Goal: Task Accomplishment & Management: Manage account settings

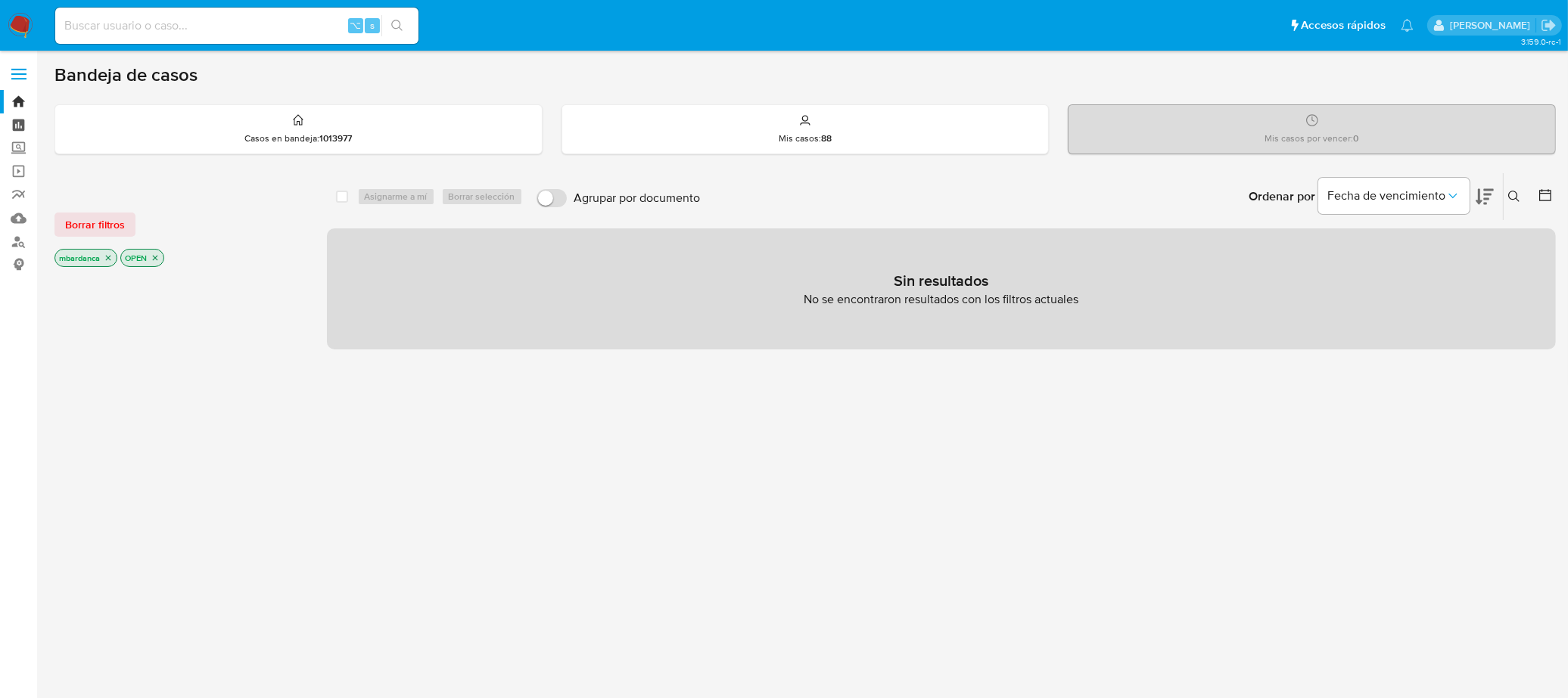
click at [24, 127] on link "Tablero" at bounding box center [90, 124] width 180 height 24
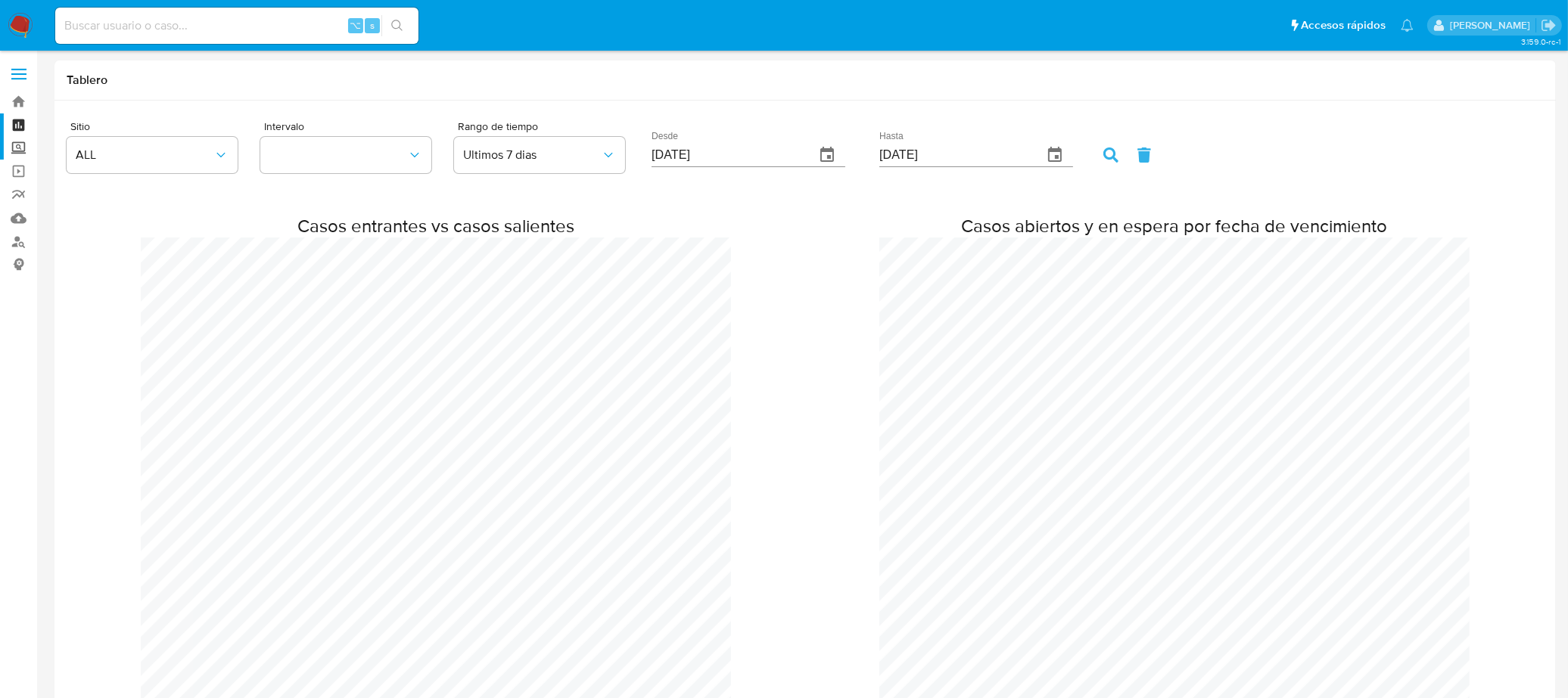
click at [17, 148] on label "Screening" at bounding box center [90, 148] width 180 height 24
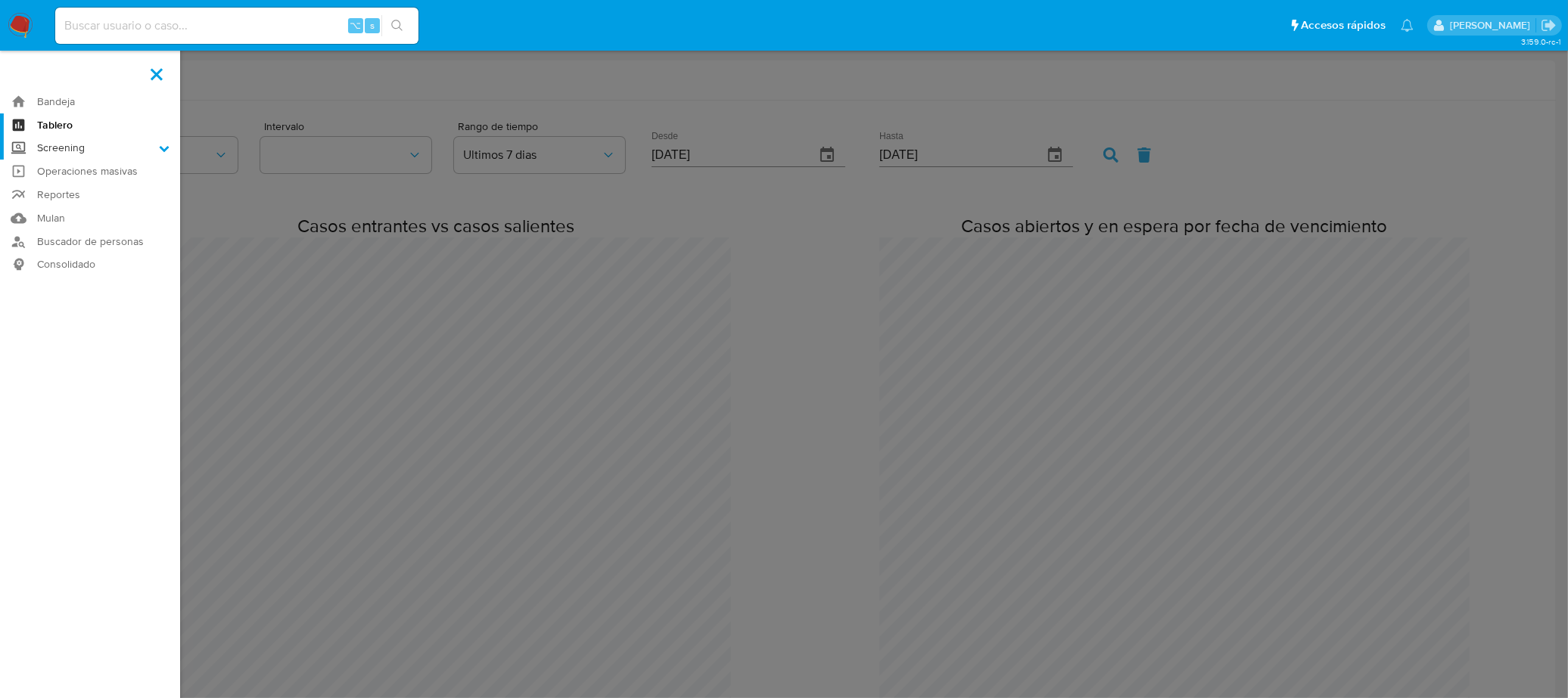
click at [0, 0] on input "Screening" at bounding box center [0, 0] width 0 height 0
click at [66, 205] on link "Herramientas" at bounding box center [90, 207] width 180 height 19
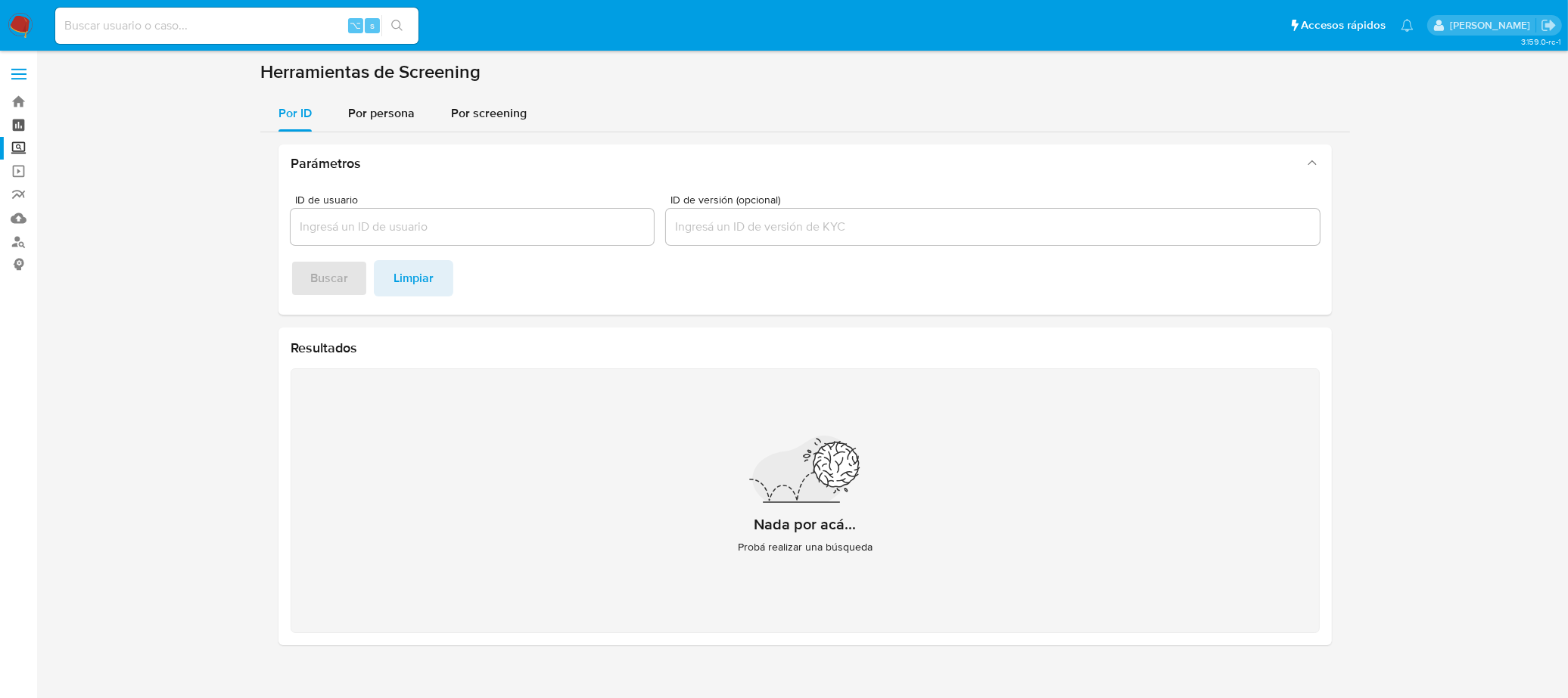
click at [15, 135] on link "Tablero" at bounding box center [90, 124] width 180 height 24
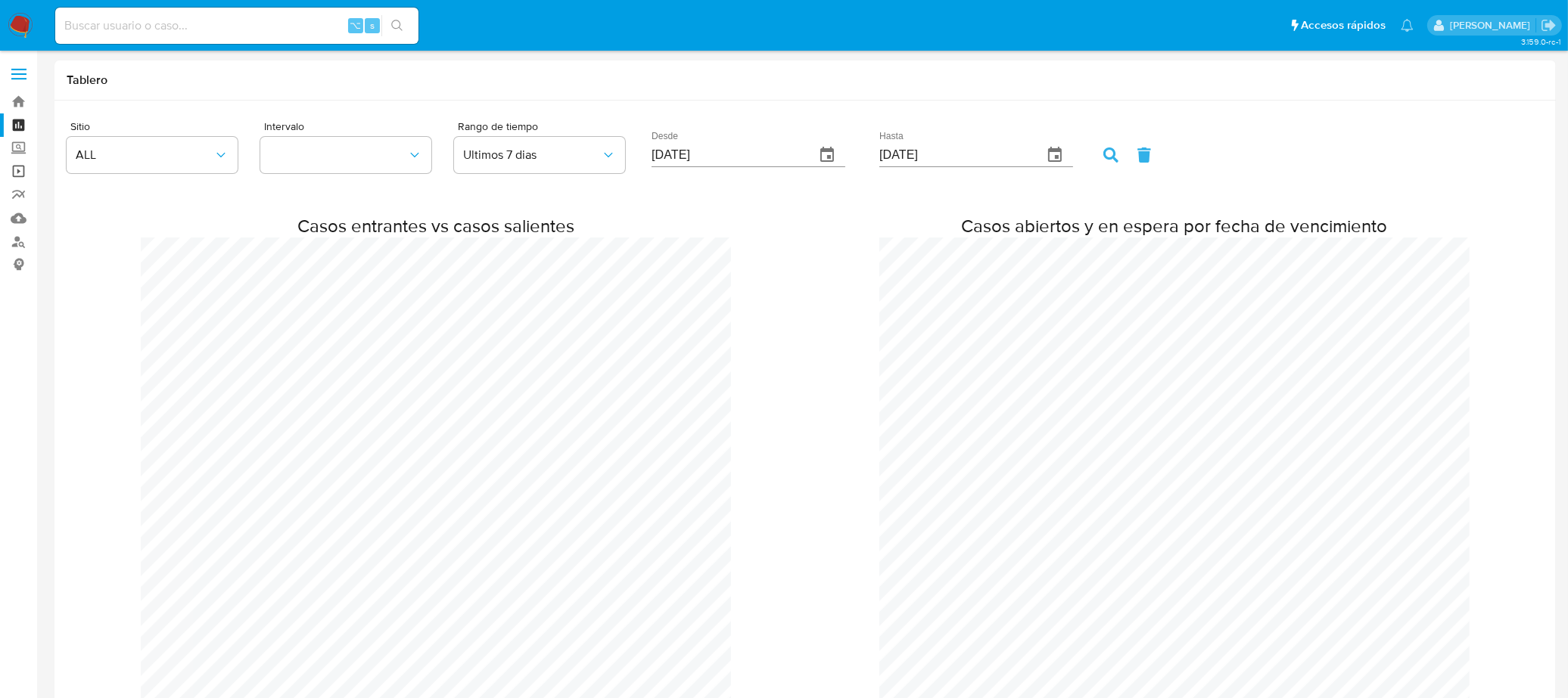
click at [21, 178] on link "Operaciones masivas" at bounding box center [90, 170] width 180 height 24
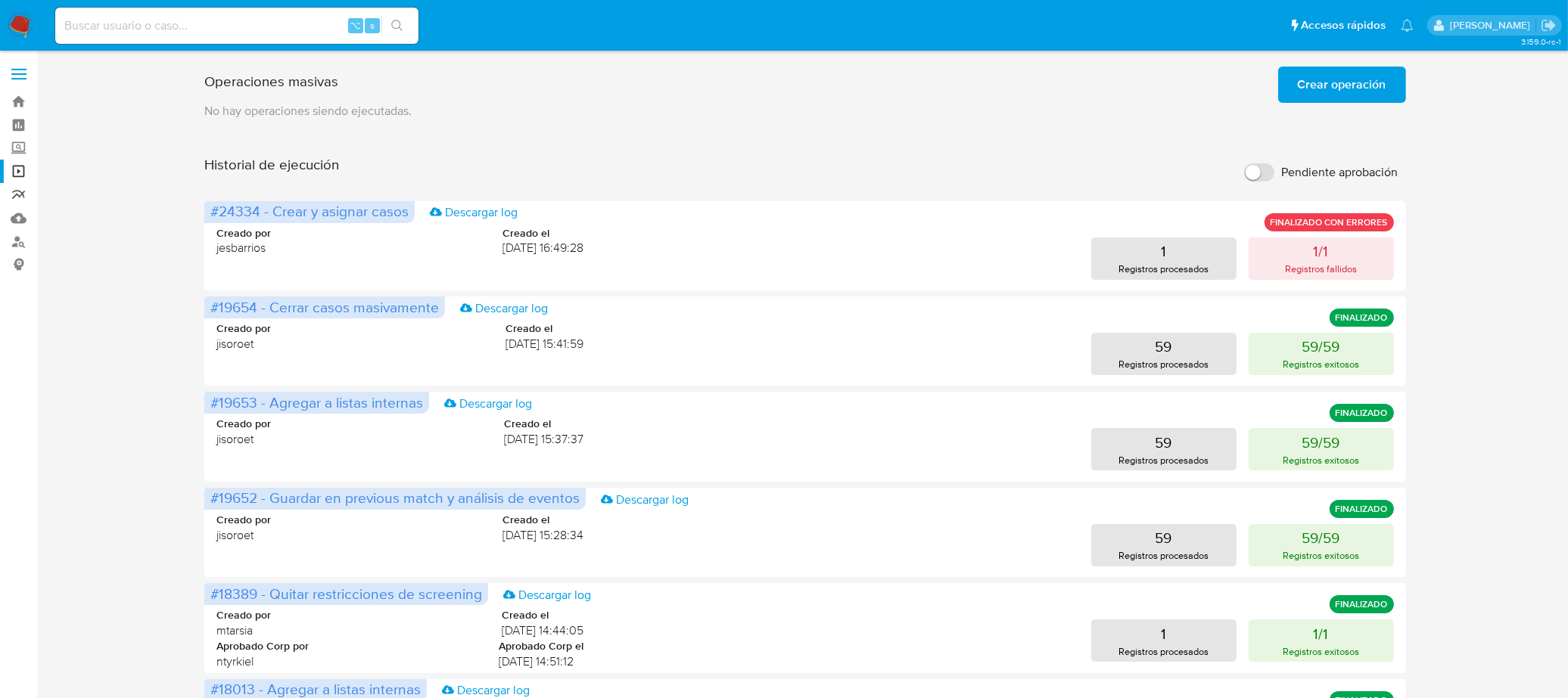
click at [15, 190] on link "Reportes" at bounding box center [90, 194] width 180 height 24
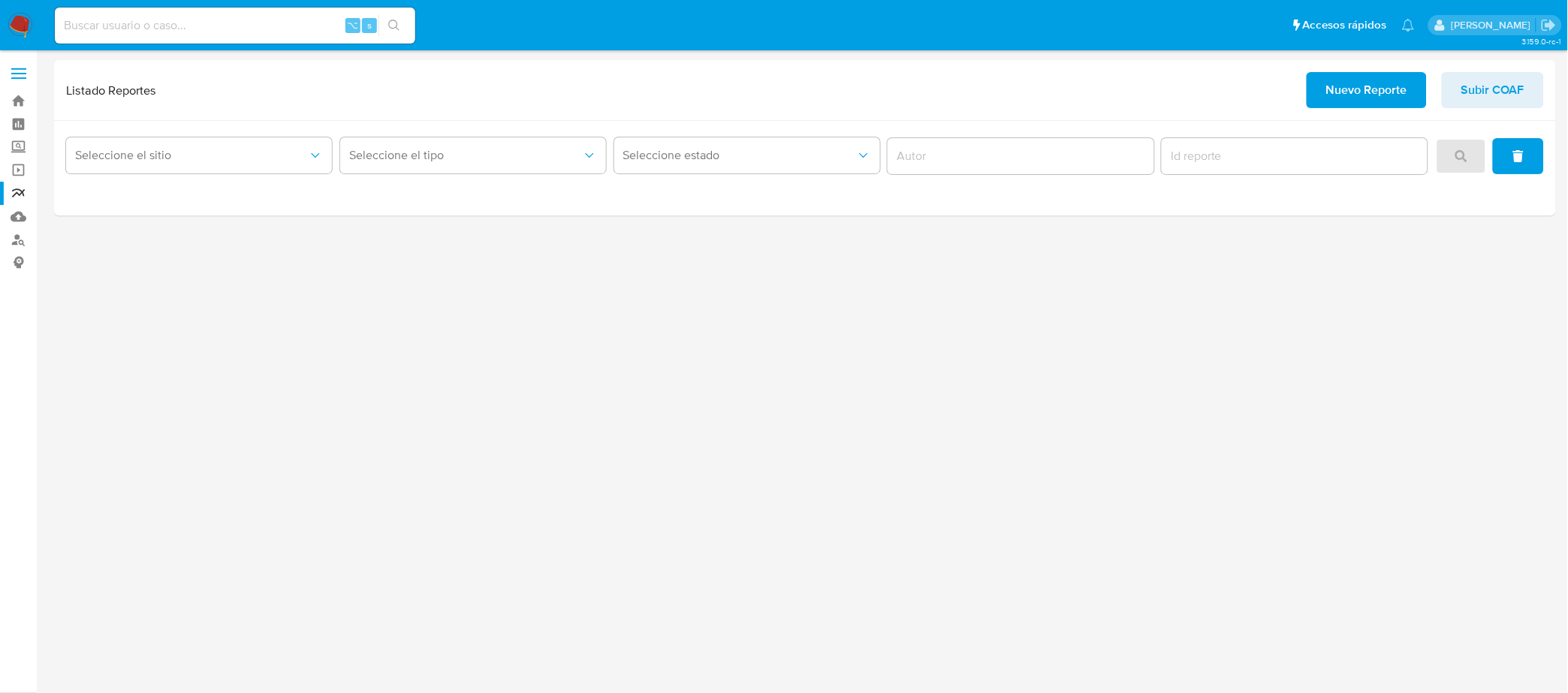
click at [33, 31] on nav "Pausado Ver notificaciones ⌥ s Accesos rápidos Presiona las siguientes teclas p…" at bounding box center [784, 25] width 1568 height 51
click at [31, 23] on img at bounding box center [20, 25] width 25 height 25
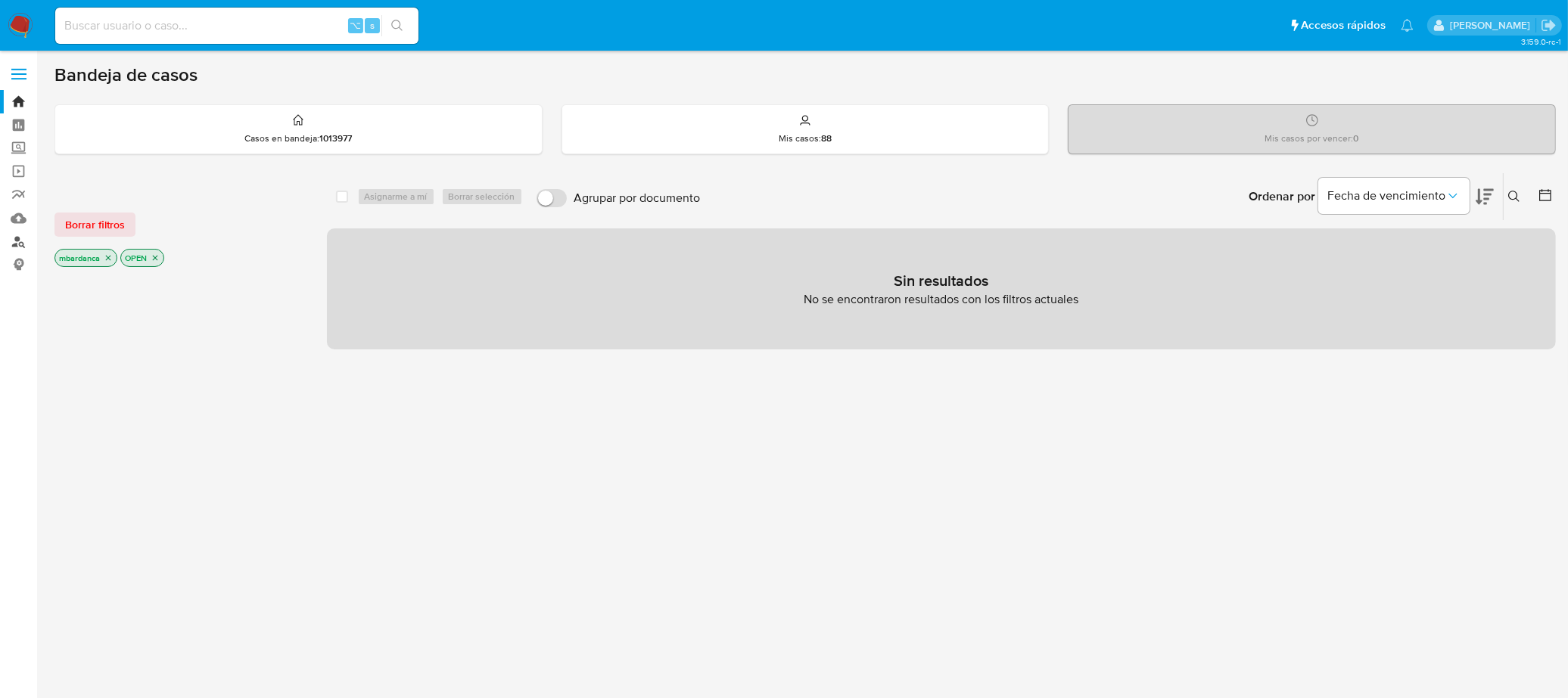
click at [20, 250] on link "Buscador de personas" at bounding box center [90, 241] width 180 height 24
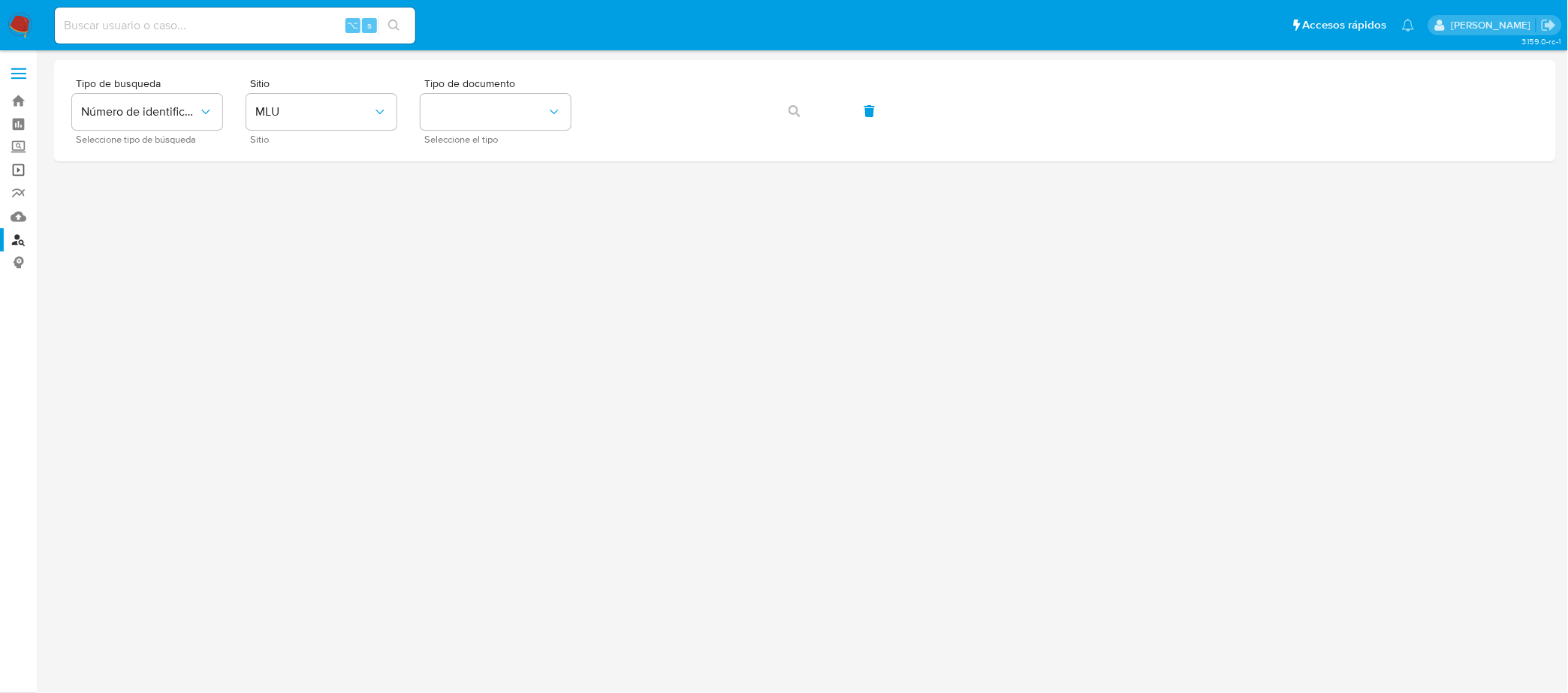
click at [21, 171] on link "Operaciones masivas" at bounding box center [89, 169] width 179 height 23
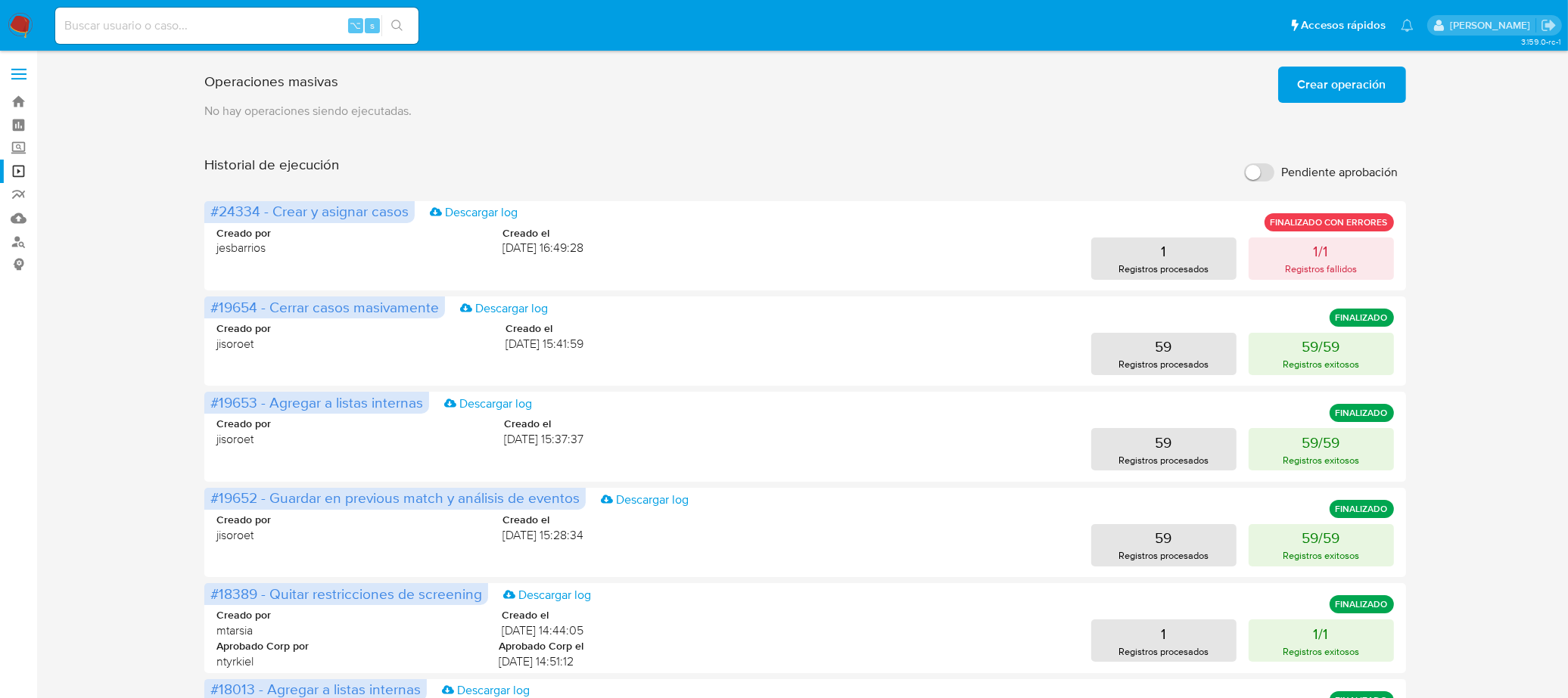
click at [24, 74] on label at bounding box center [19, 74] width 38 height 32
click at [0, 0] on input "checkbox" at bounding box center [0, 0] width 0 height 0
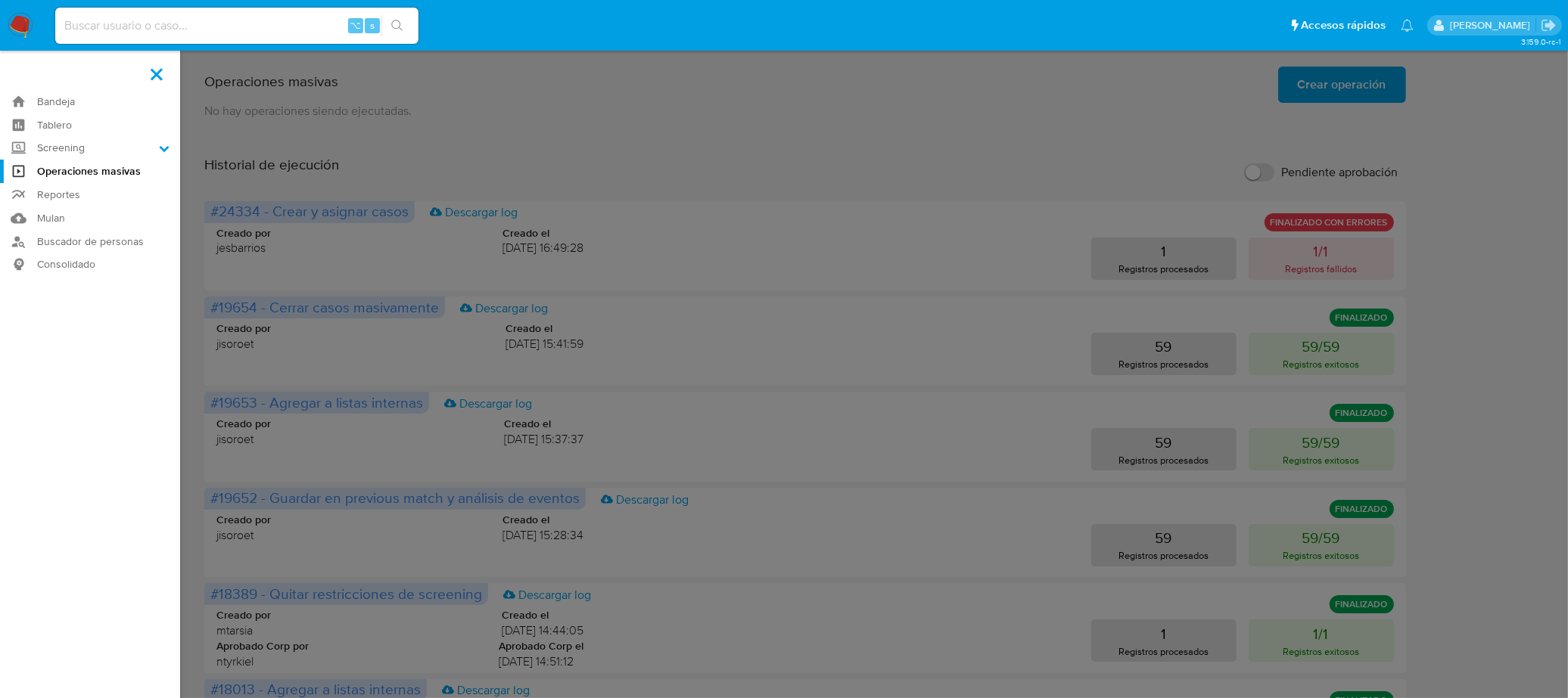
click at [747, 139] on label at bounding box center [784, 349] width 1568 height 698
click at [0, 0] on input "checkbox" at bounding box center [0, 0] width 0 height 0
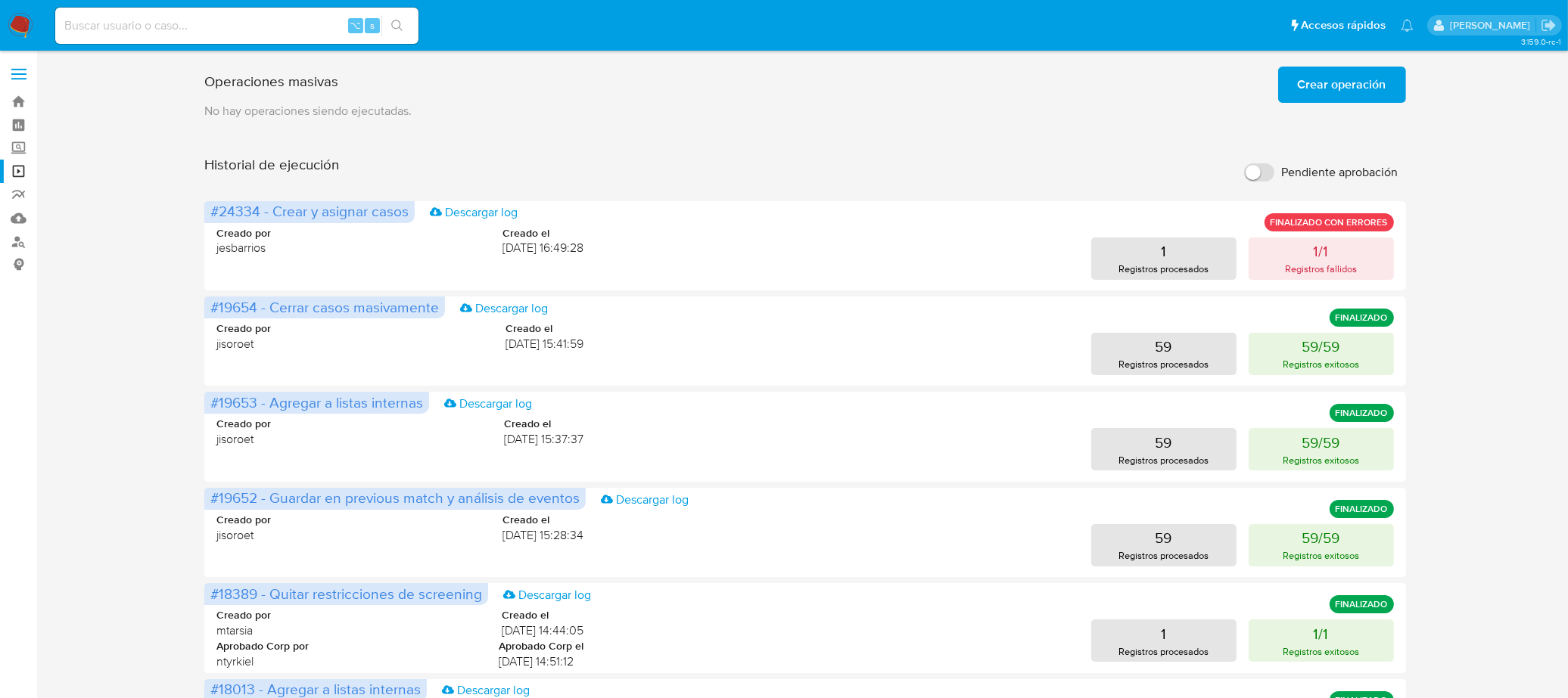
click at [33, 22] on img at bounding box center [20, 25] width 25 height 25
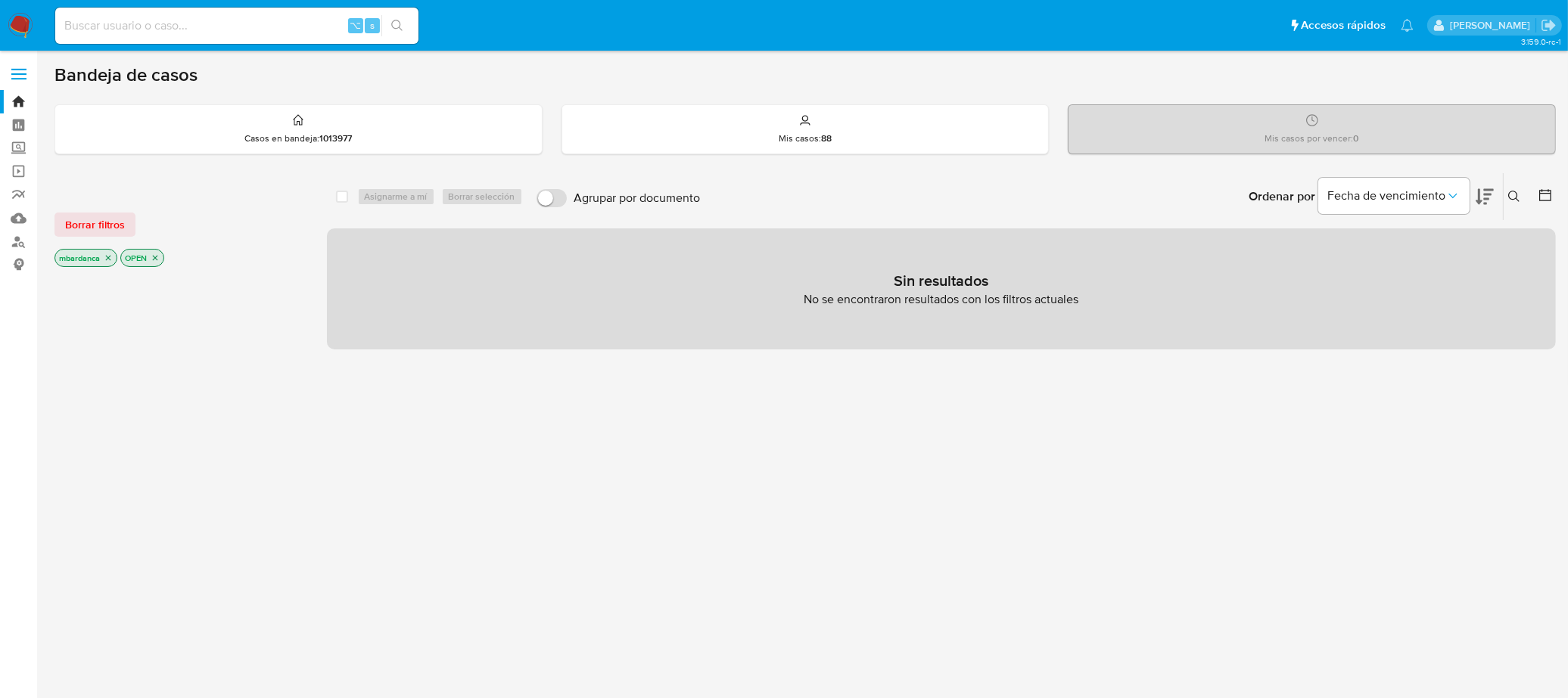
click at [100, 239] on div "Borrar filtros mbardanca OPEN" at bounding box center [175, 227] width 242 height 86
click at [97, 218] on span "Borrar filtros" at bounding box center [94, 224] width 59 height 21
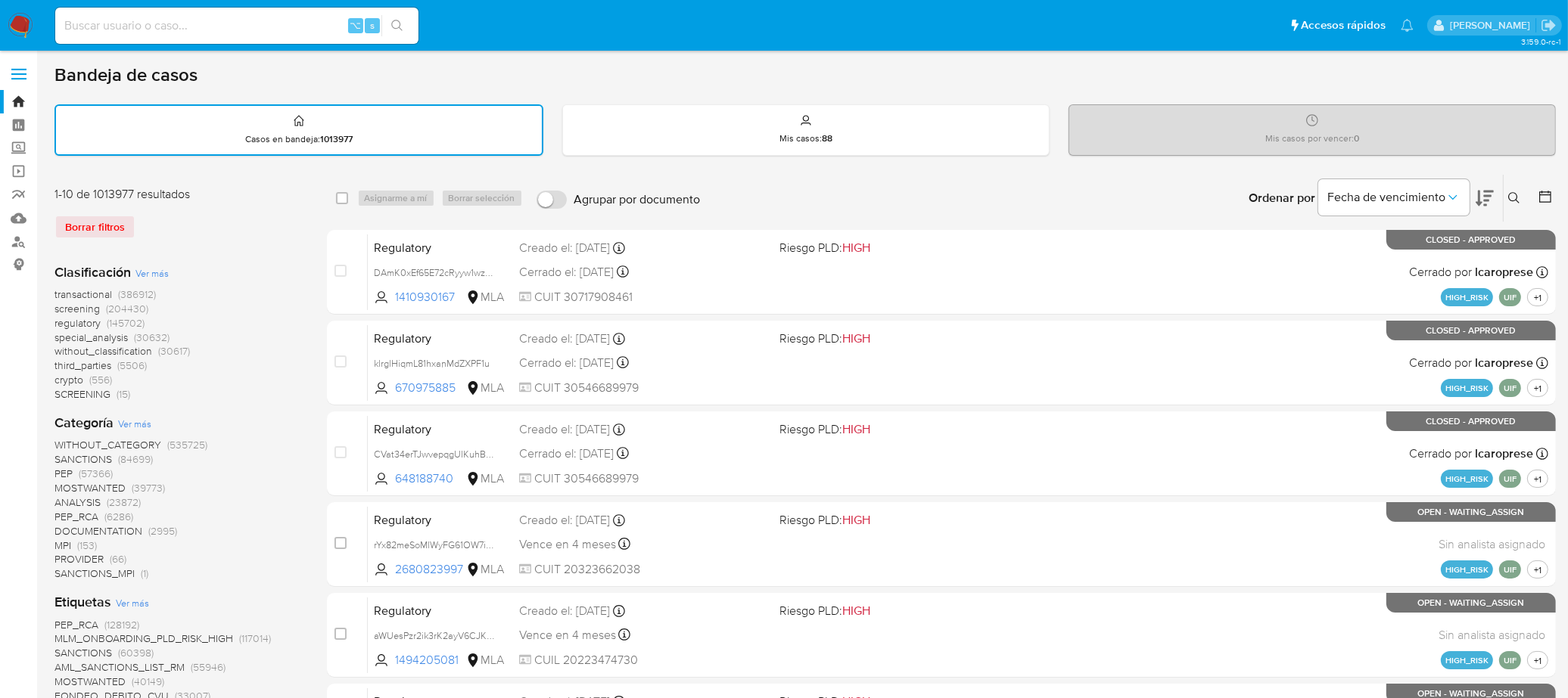
click at [16, 18] on img at bounding box center [20, 25] width 25 height 25
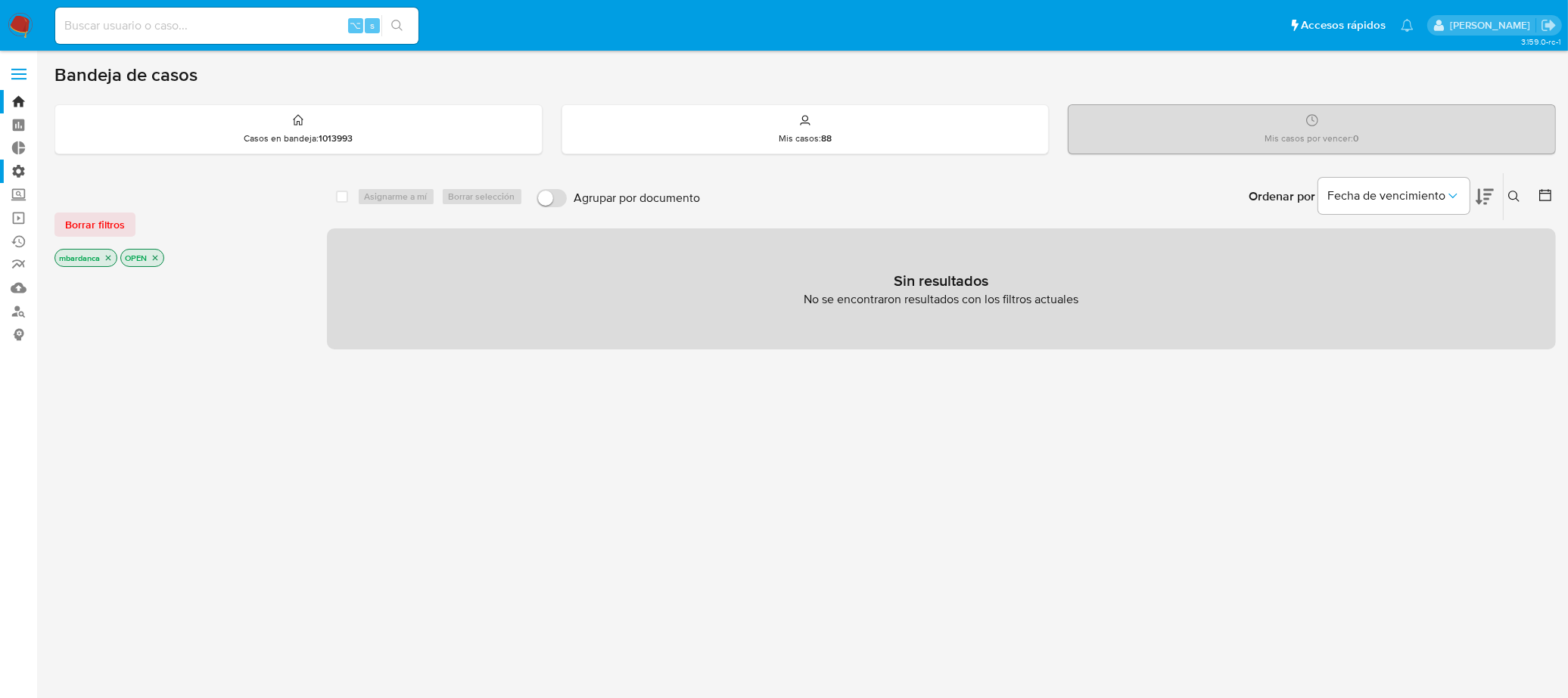
click at [16, 167] on label "Administración" at bounding box center [90, 170] width 180 height 24
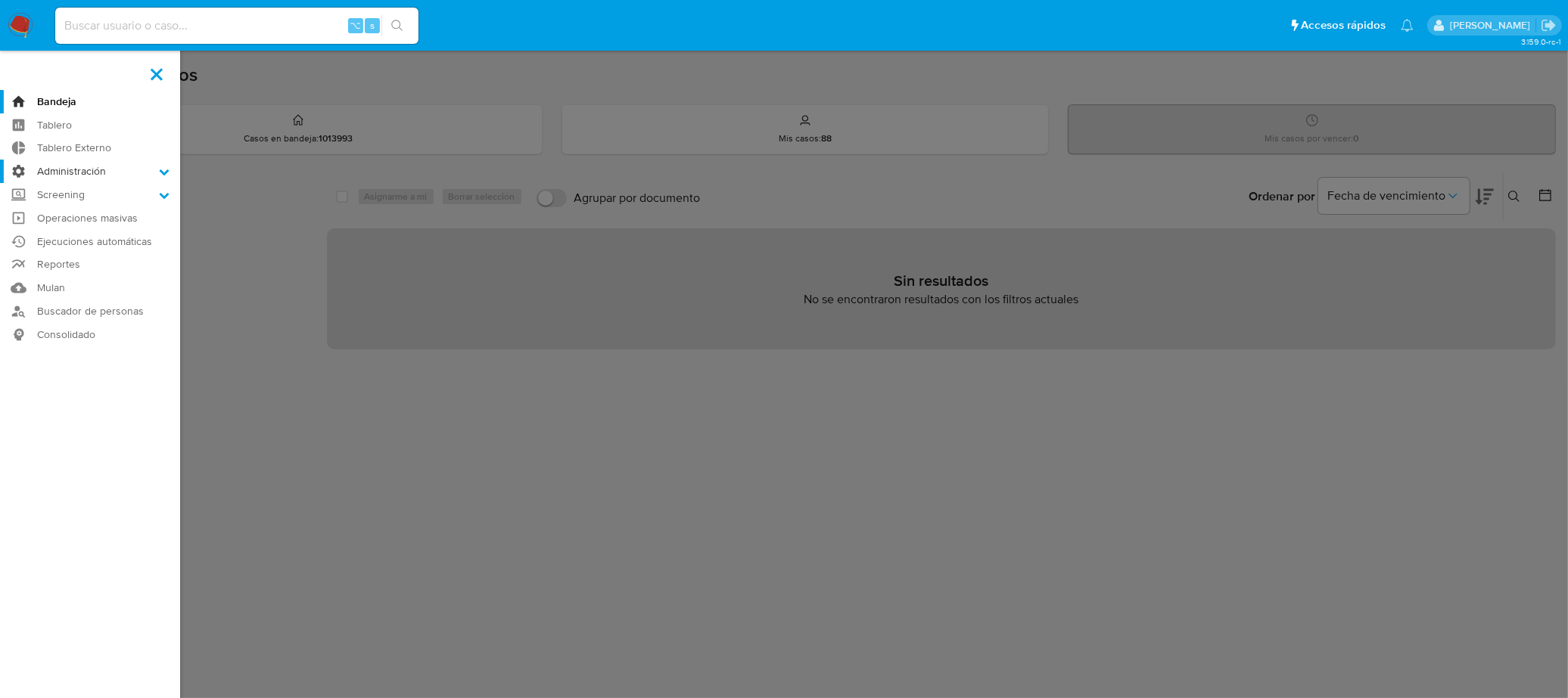
click at [0, 0] on input "Administración" at bounding box center [0, 0] width 0 height 0
click at [71, 196] on link "Reglas" at bounding box center [90, 192] width 180 height 19
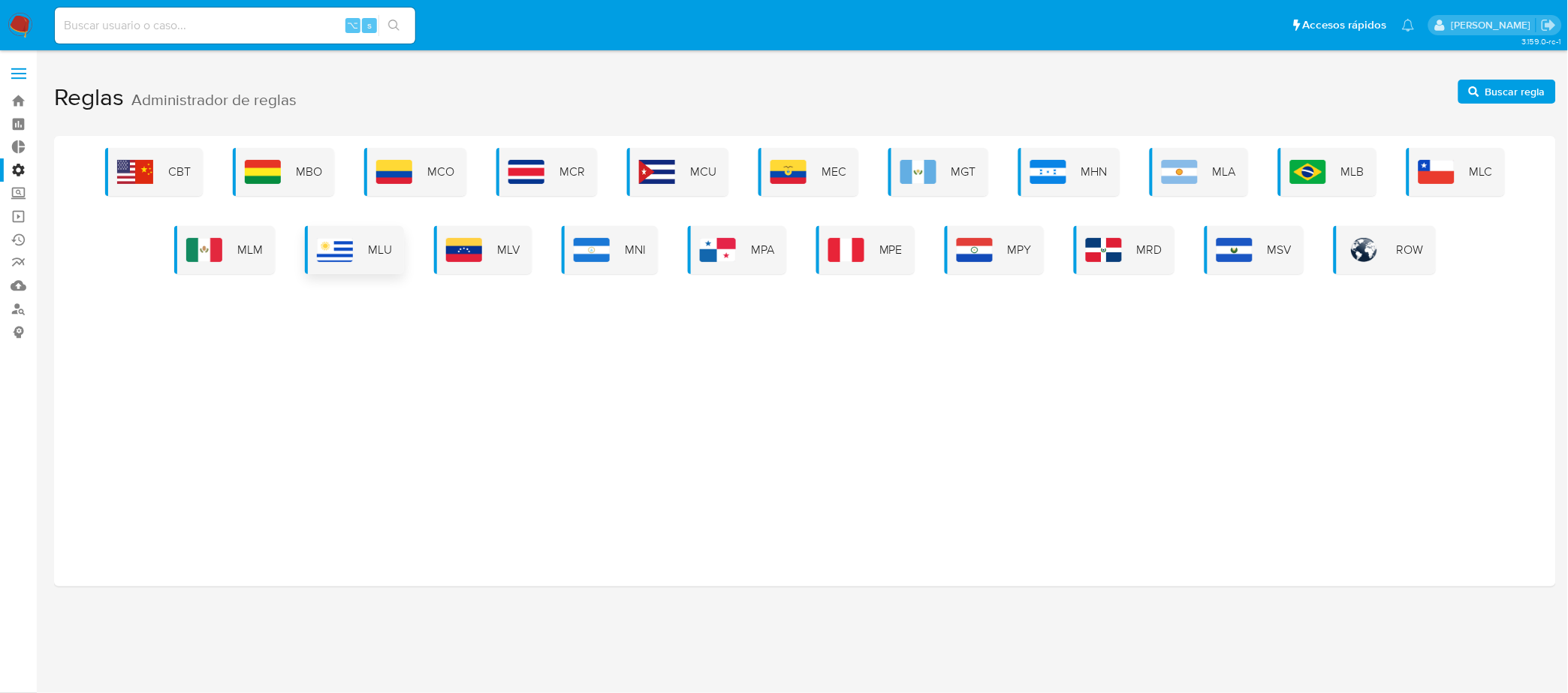
click at [328, 263] on div "MLU" at bounding box center [354, 250] width 99 height 48
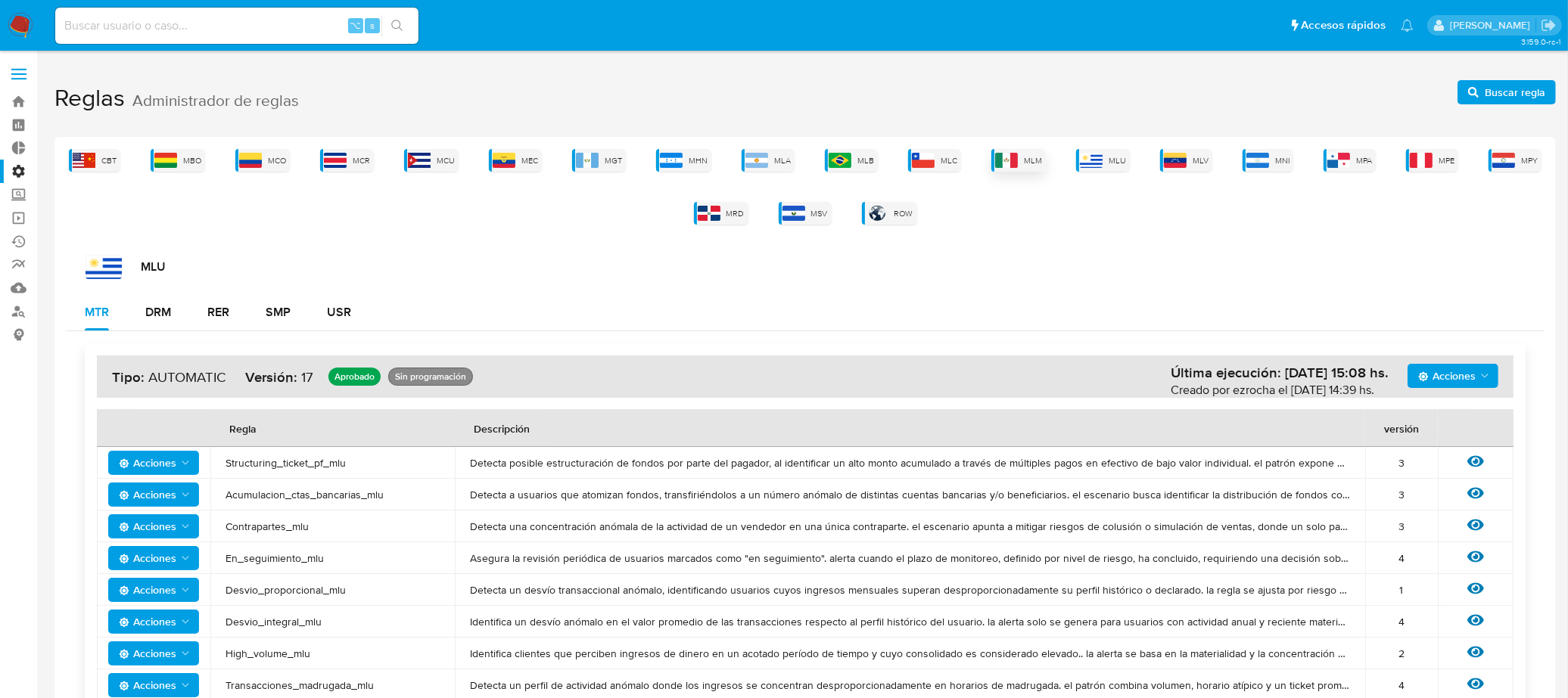
click at [1031, 163] on span "MLM" at bounding box center [1032, 161] width 18 height 11
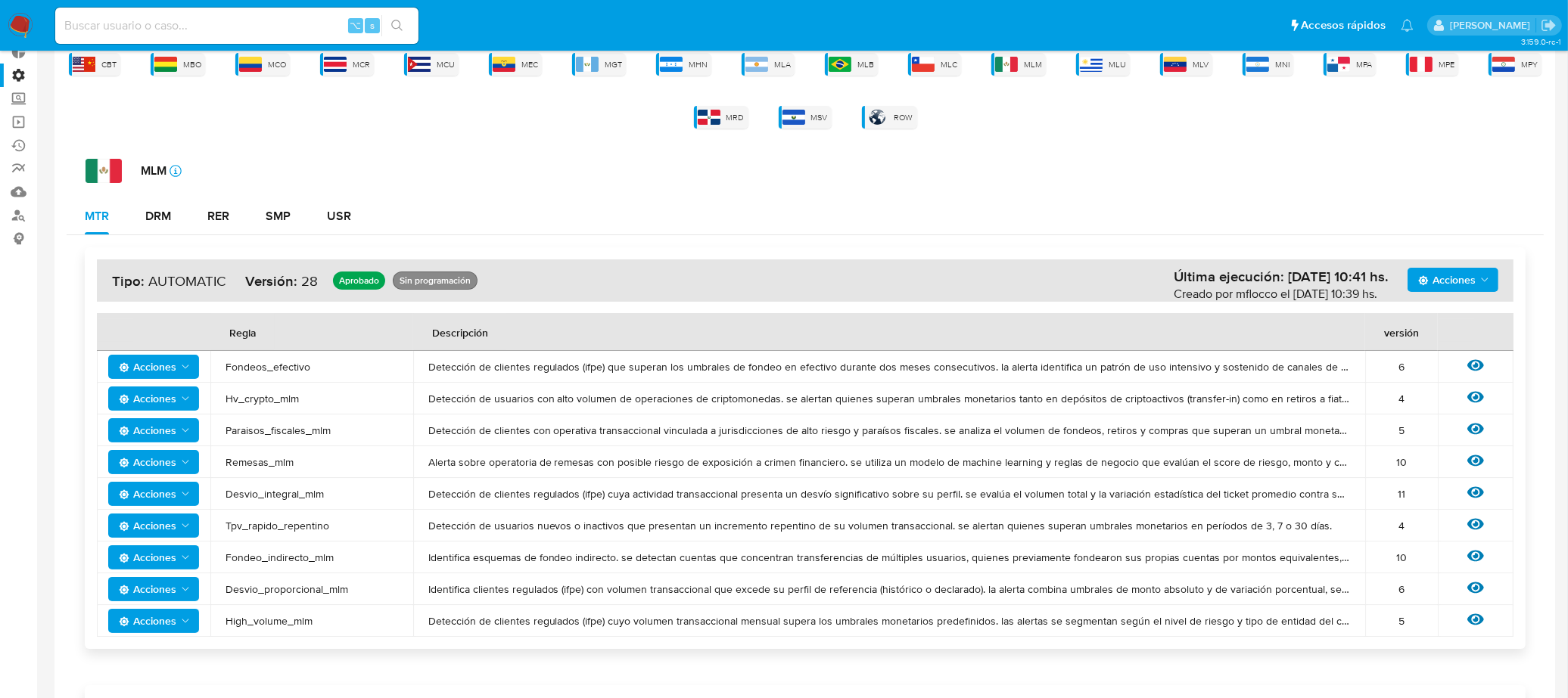
scroll to position [100, 0]
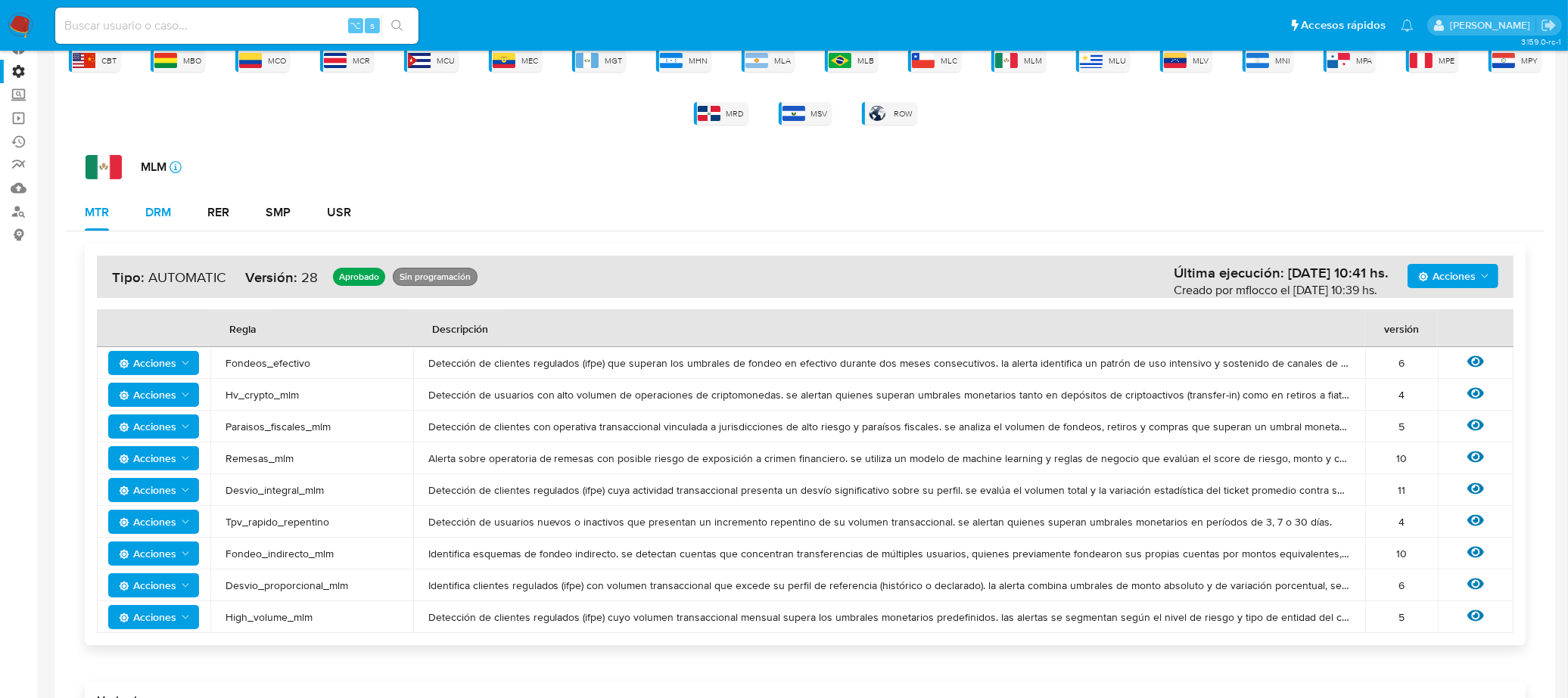
click at [152, 217] on div "DRM" at bounding box center [157, 212] width 25 height 12
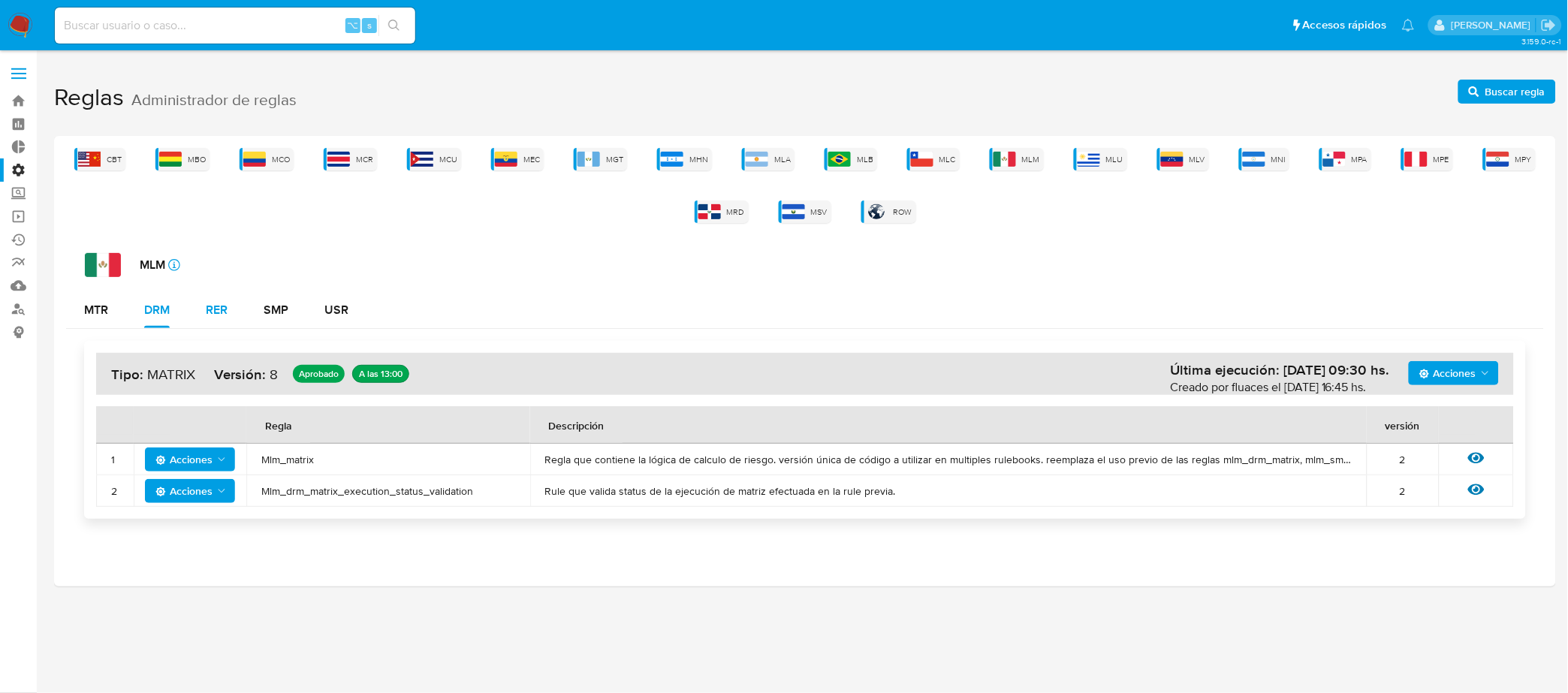
click at [219, 318] on div "RER" at bounding box center [216, 310] width 22 height 36
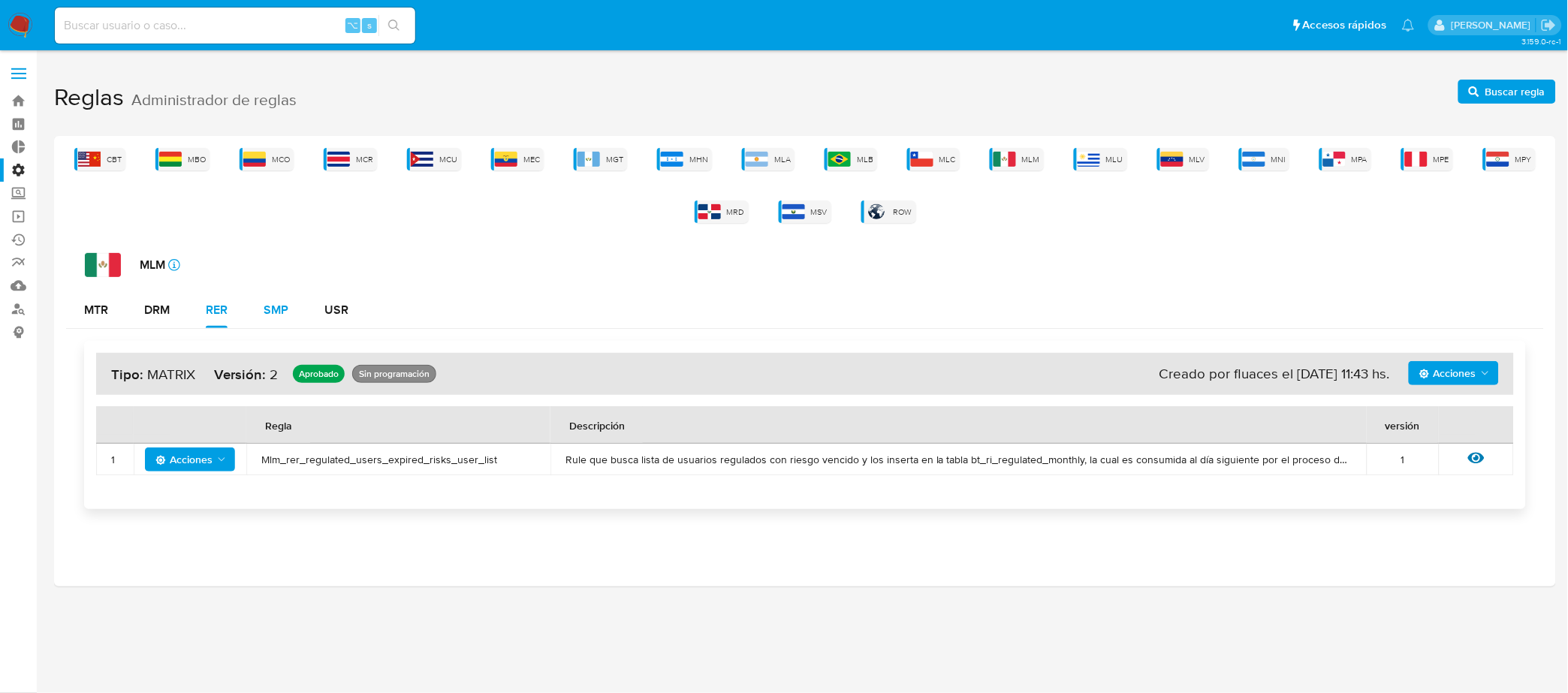
click at [275, 316] on div "SMP" at bounding box center [276, 310] width 24 height 12
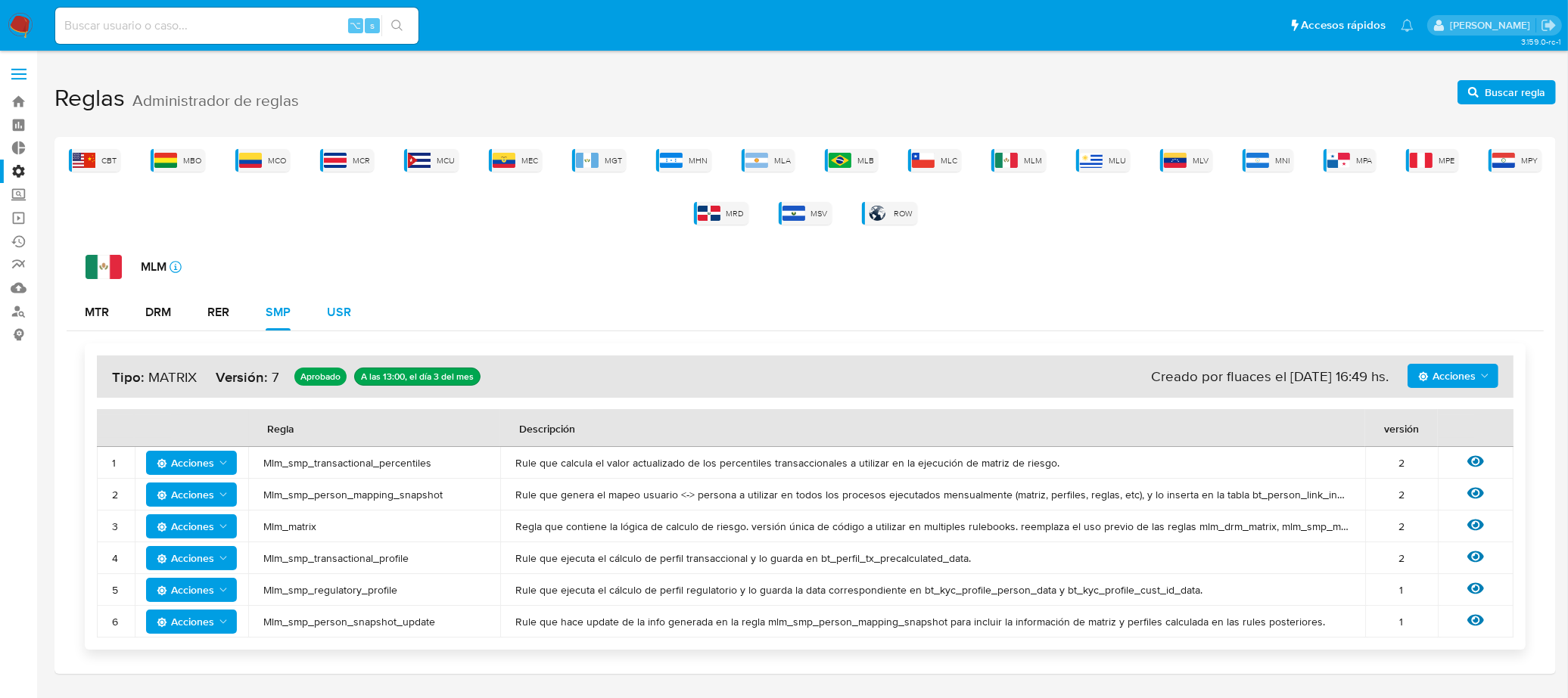
click at [350, 317] on div "USR" at bounding box center [339, 312] width 24 height 12
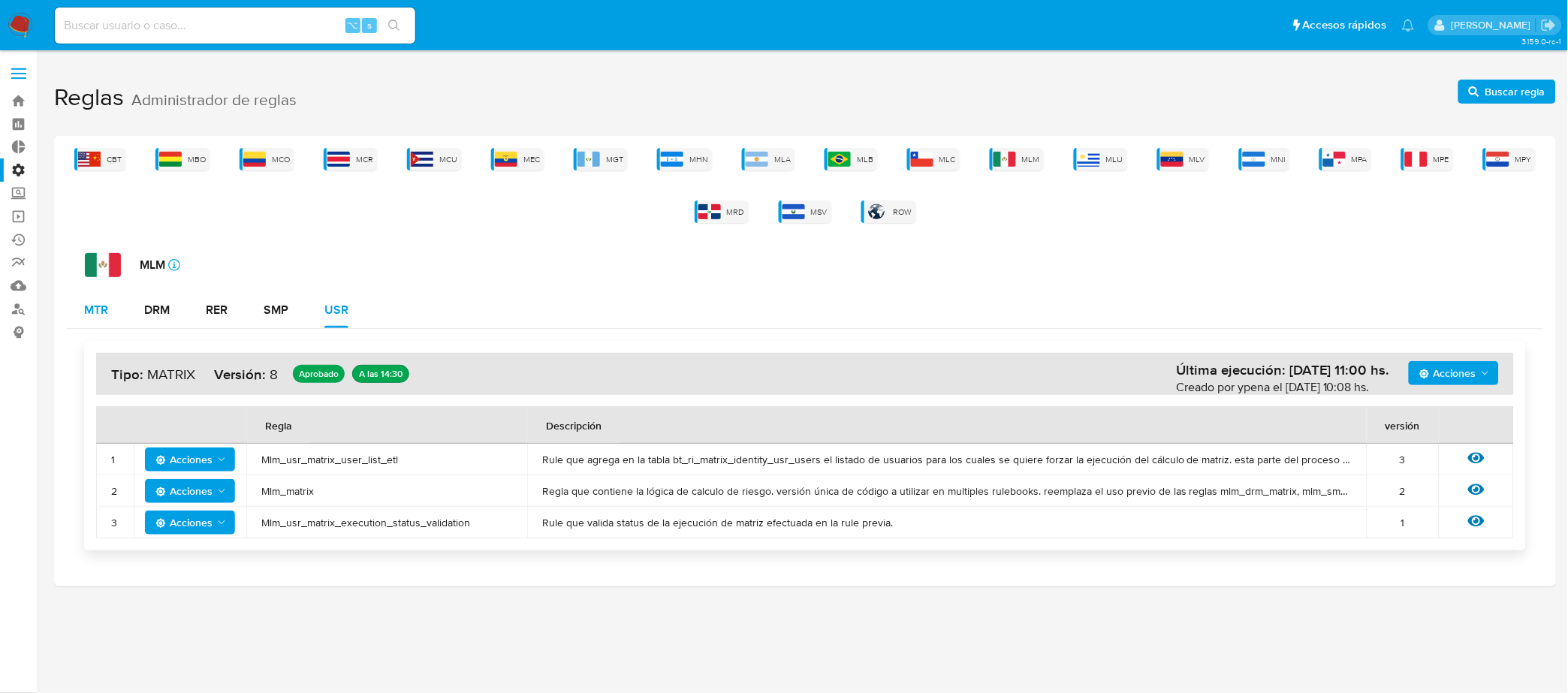
click at [94, 322] on div "MTR" at bounding box center [96, 310] width 24 height 36
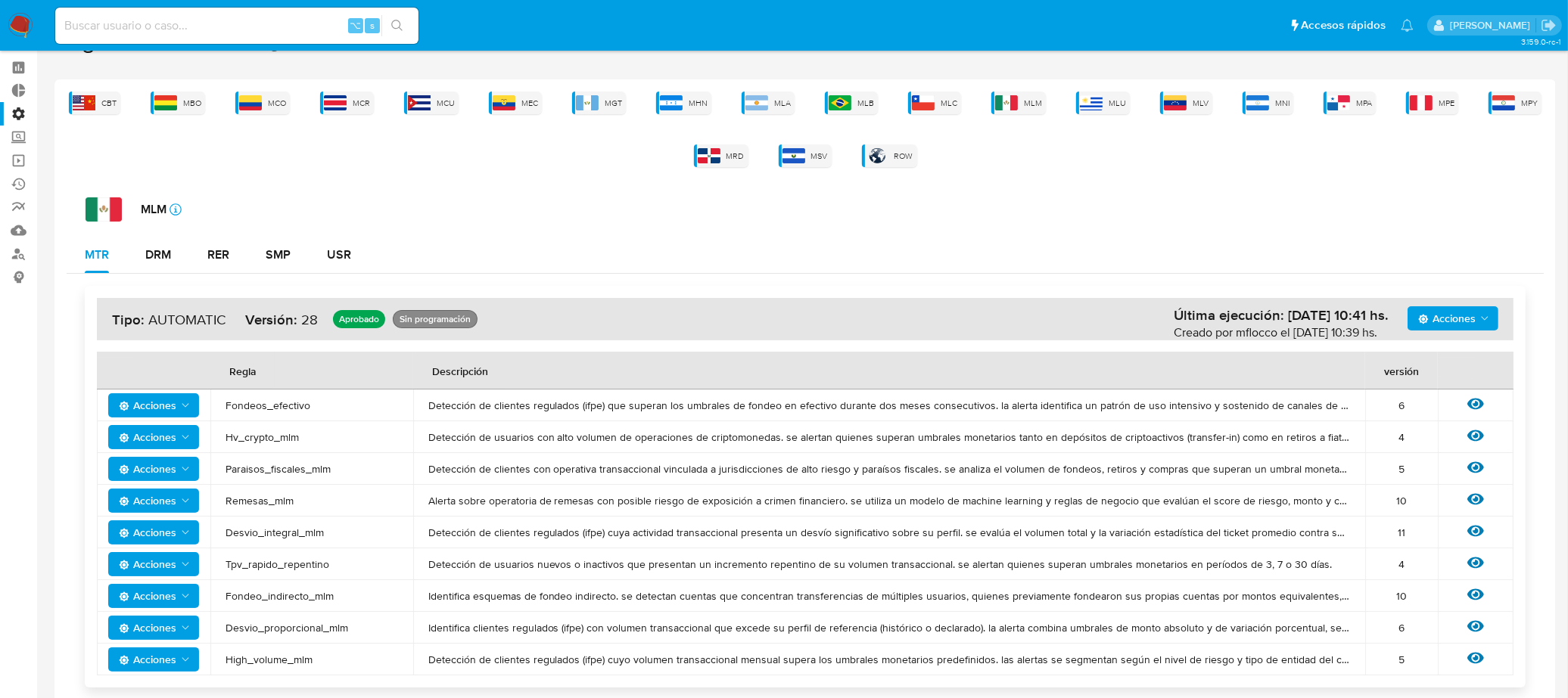
scroll to position [58, 0]
click at [1473, 659] on icon at bounding box center [1476, 657] width 17 height 11
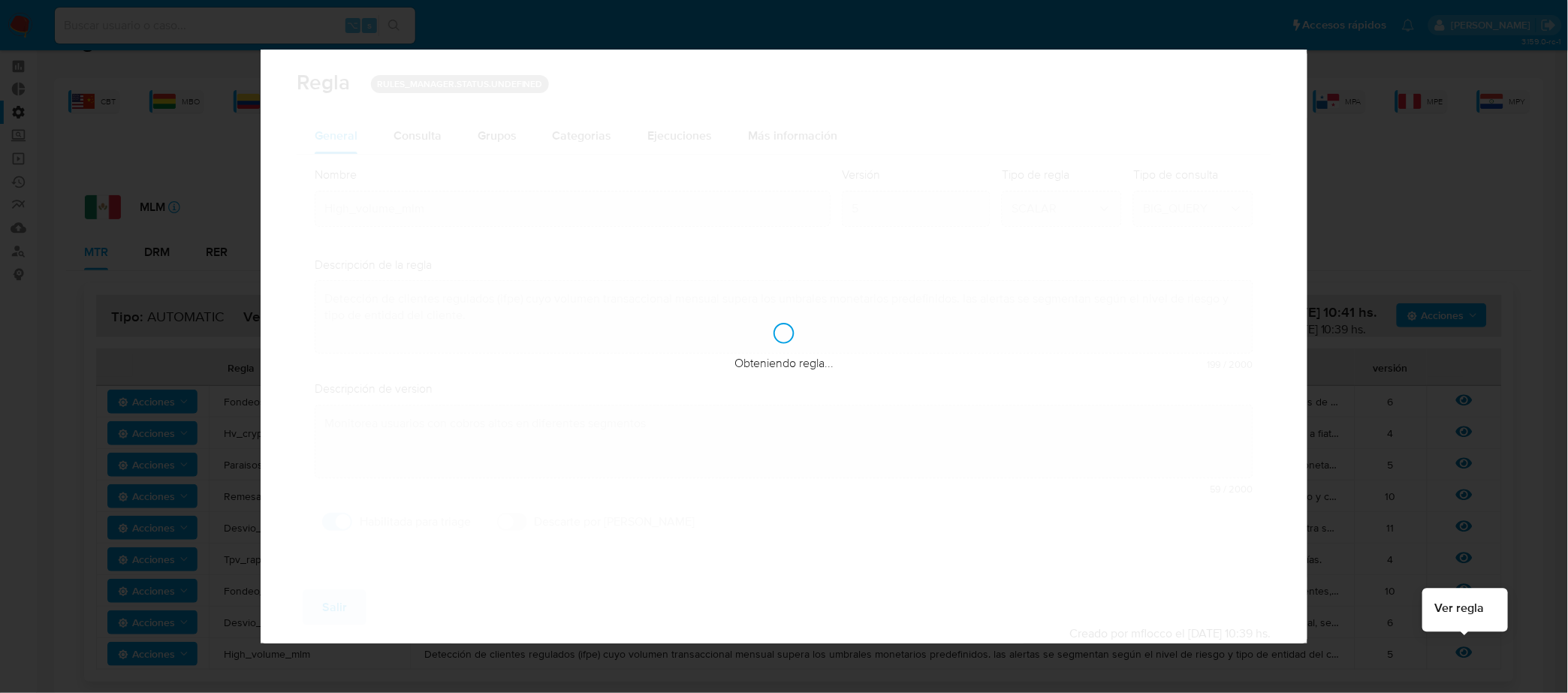
checkbox input "true"
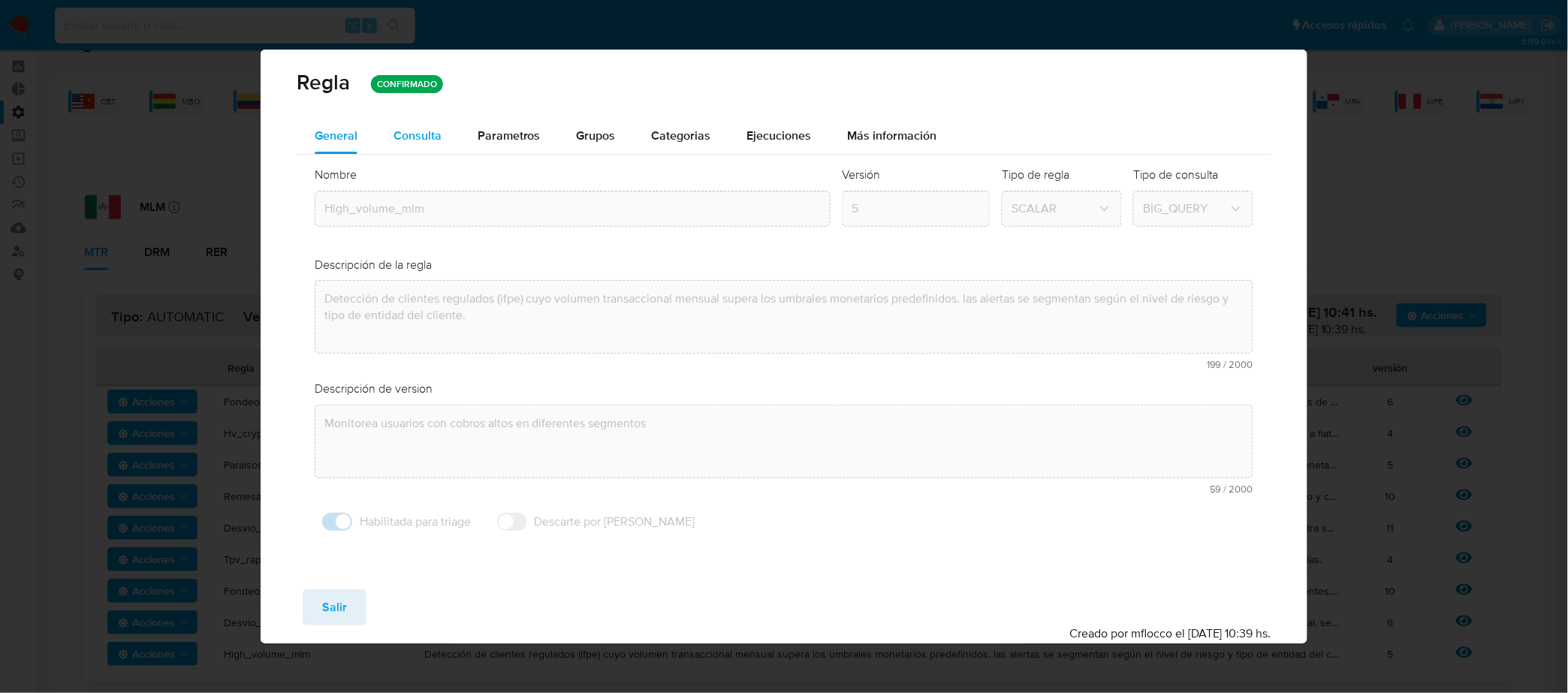
click at [432, 143] on span "Consulta" at bounding box center [417, 136] width 48 height 17
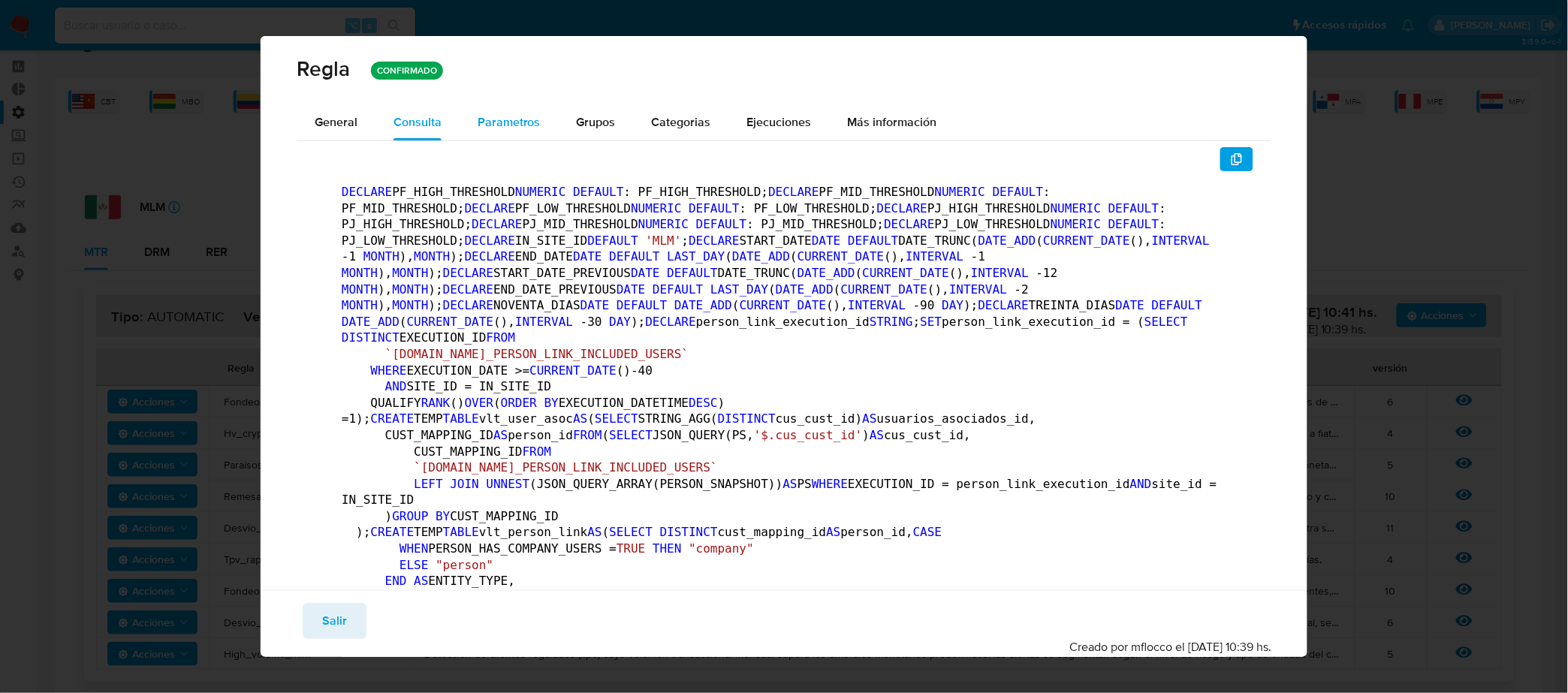
click at [524, 138] on div "Parametros" at bounding box center [509, 123] width 63 height 36
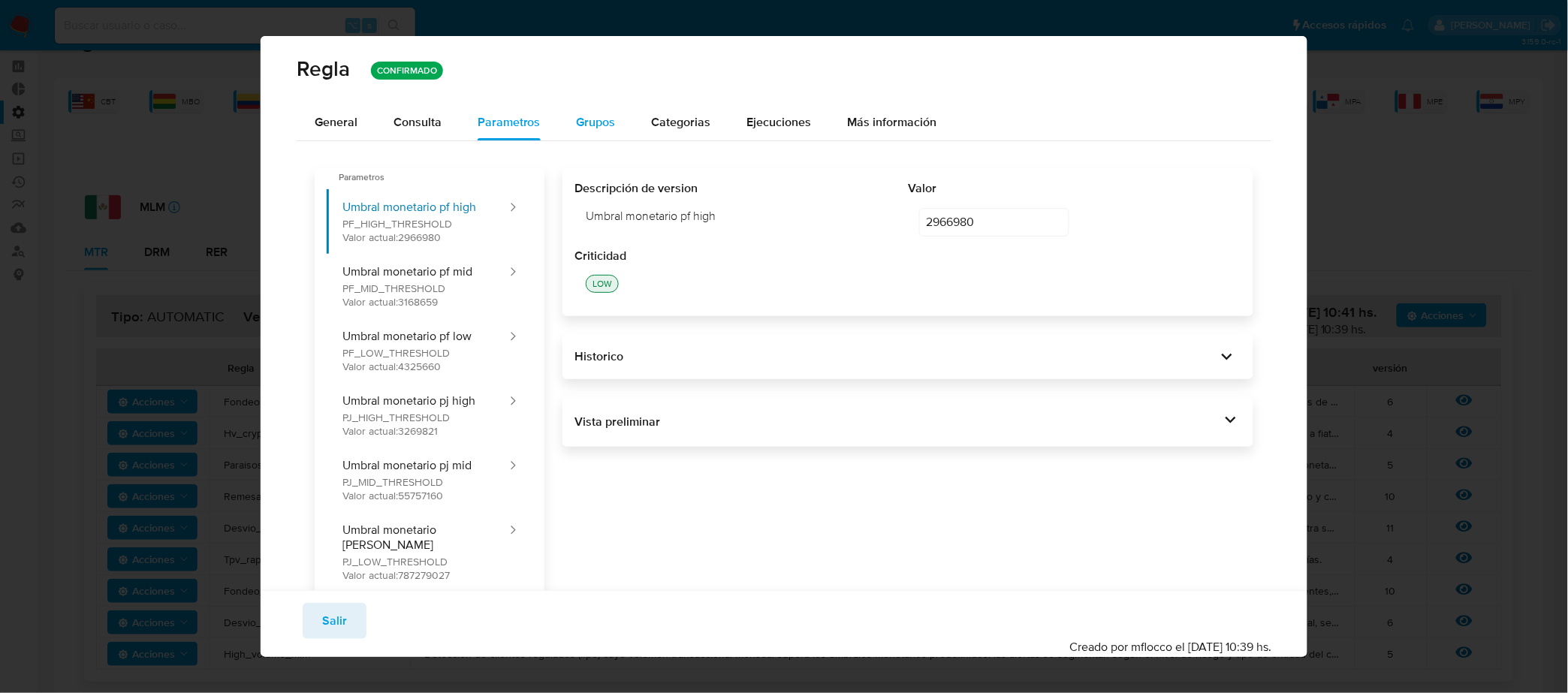
click at [603, 124] on span "Grupos" at bounding box center [597, 122] width 39 height 17
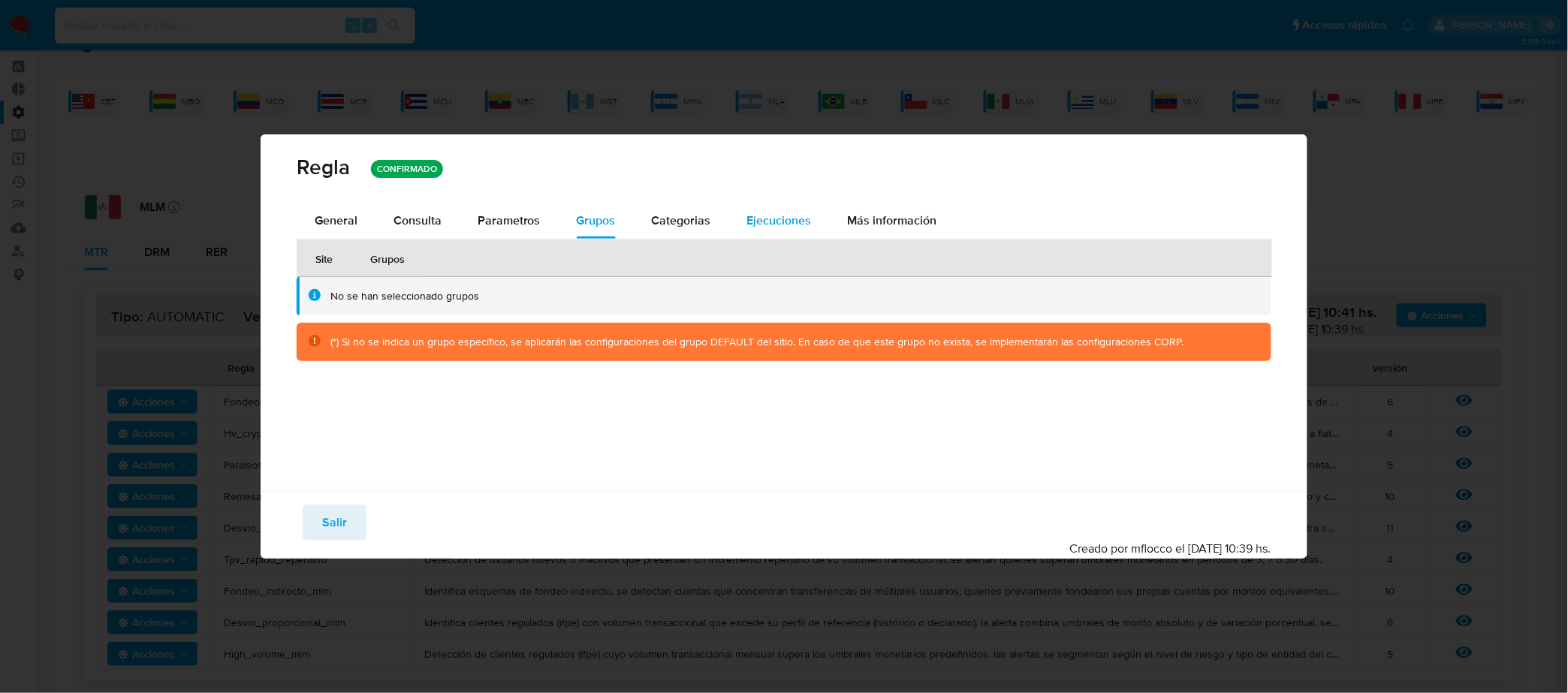
click at [756, 223] on span "Ejecuciones" at bounding box center [779, 220] width 65 height 17
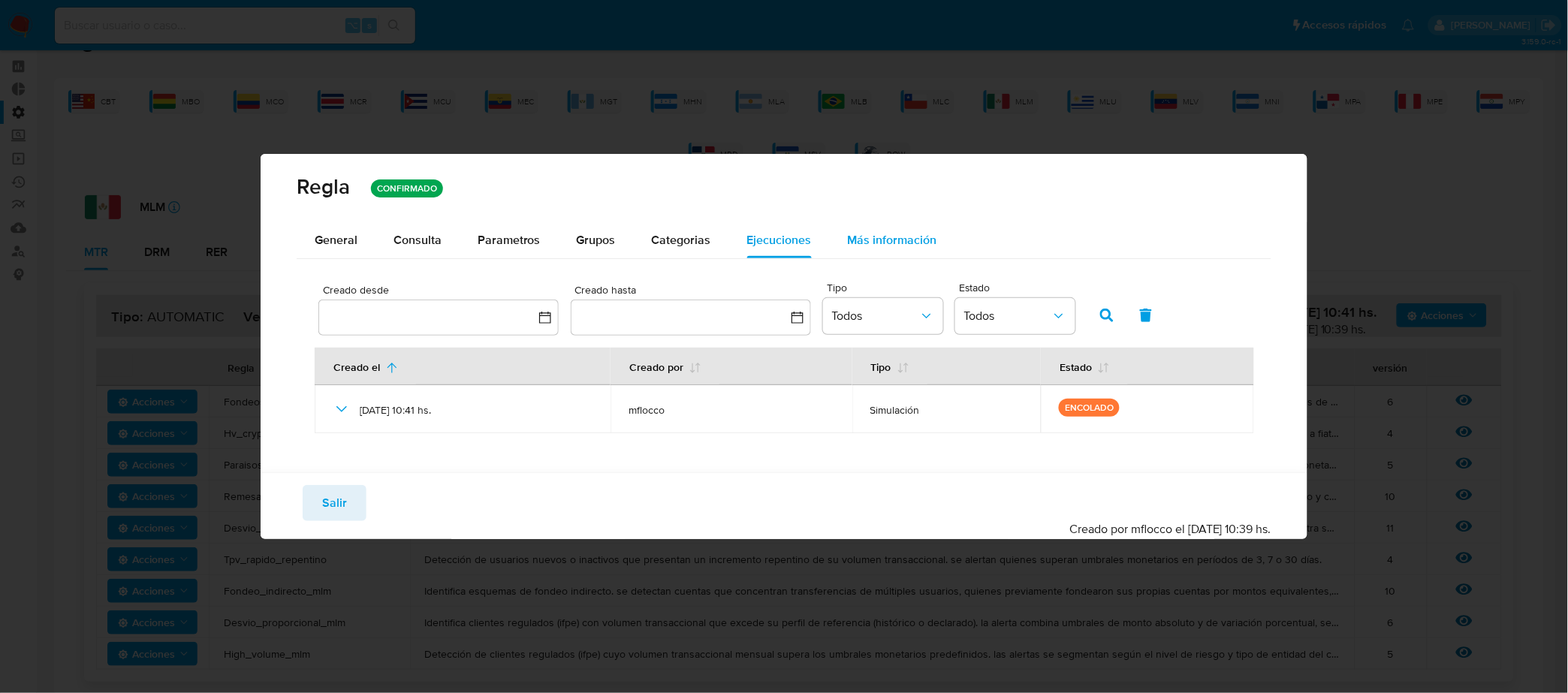
click at [884, 250] on div "Más información" at bounding box center [893, 240] width 90 height 36
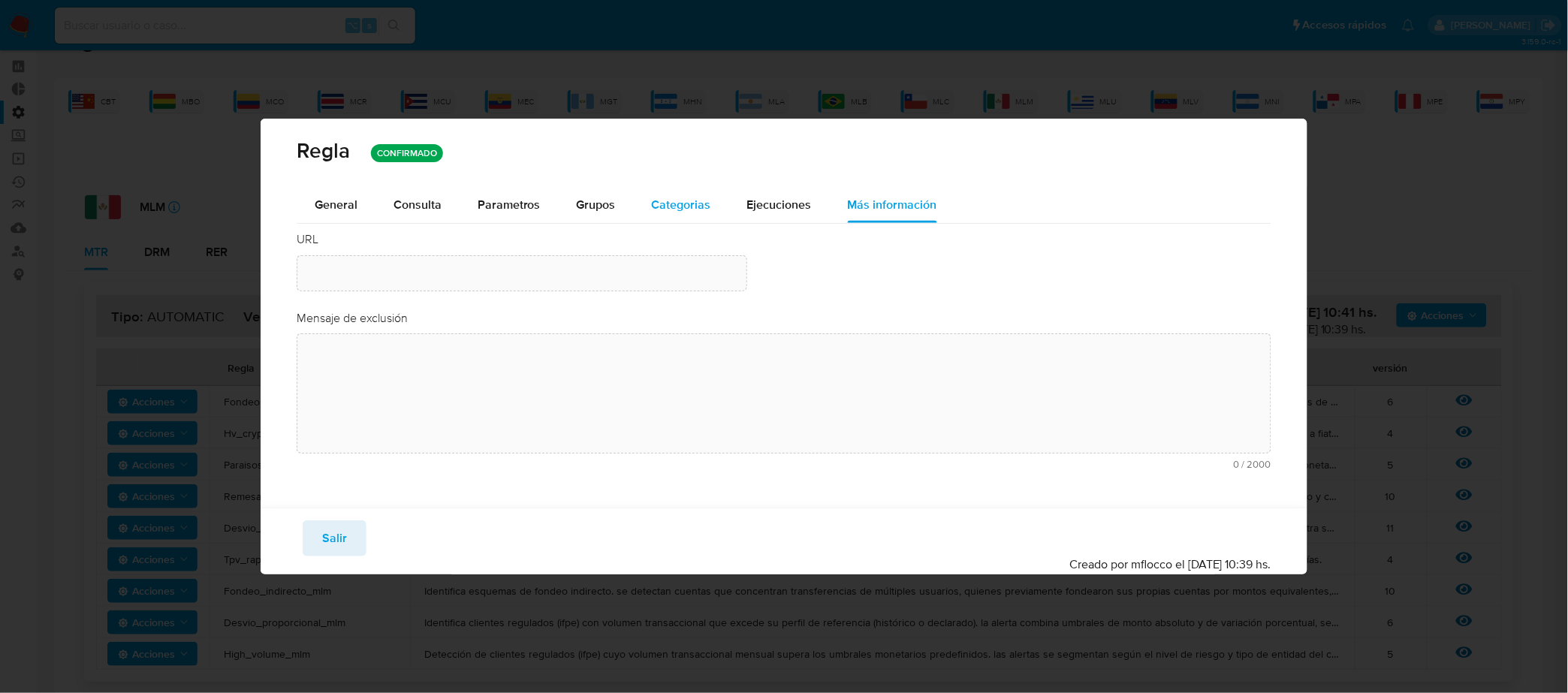
click at [680, 198] on span "Categorias" at bounding box center [681, 205] width 59 height 17
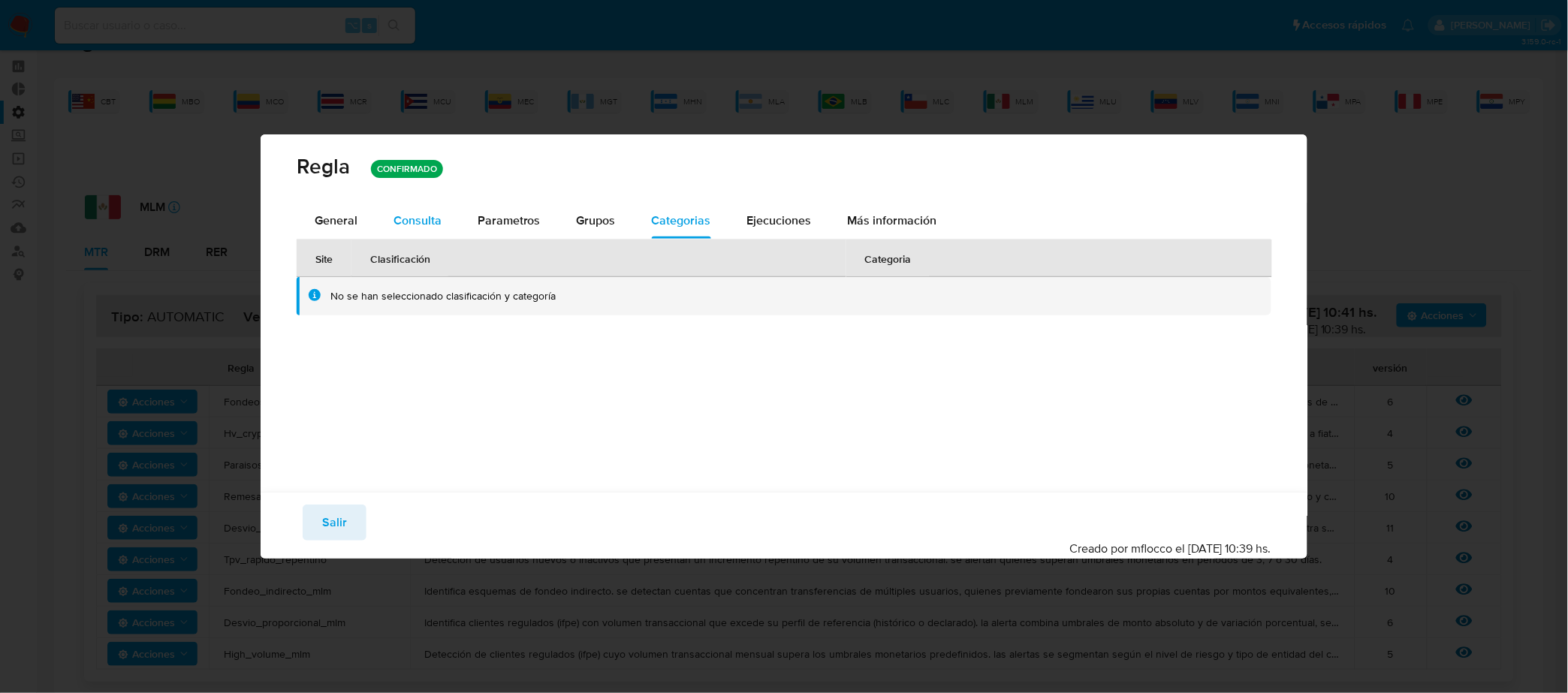
click at [437, 226] on span "Consulta" at bounding box center [417, 220] width 48 height 17
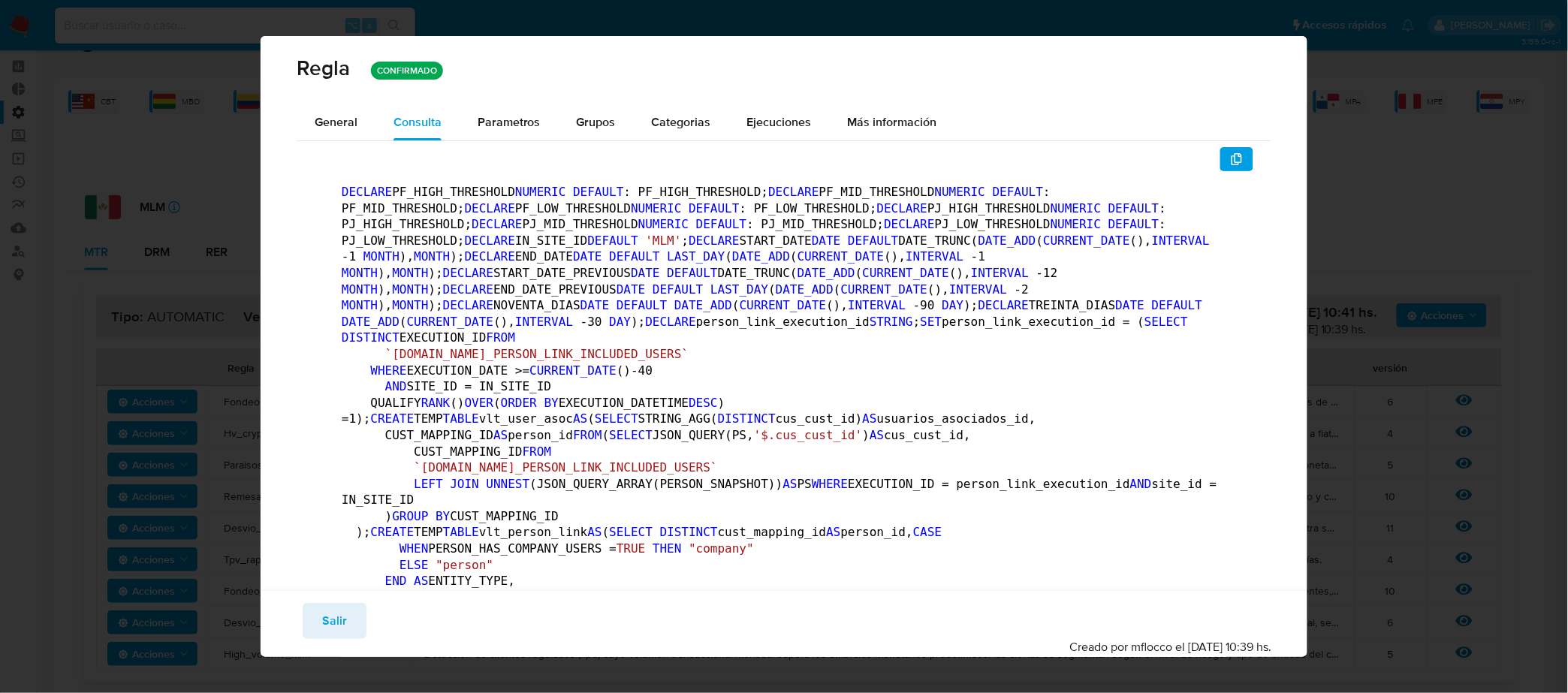
click at [338, 105] on div "General" at bounding box center [336, 123] width 43 height 36
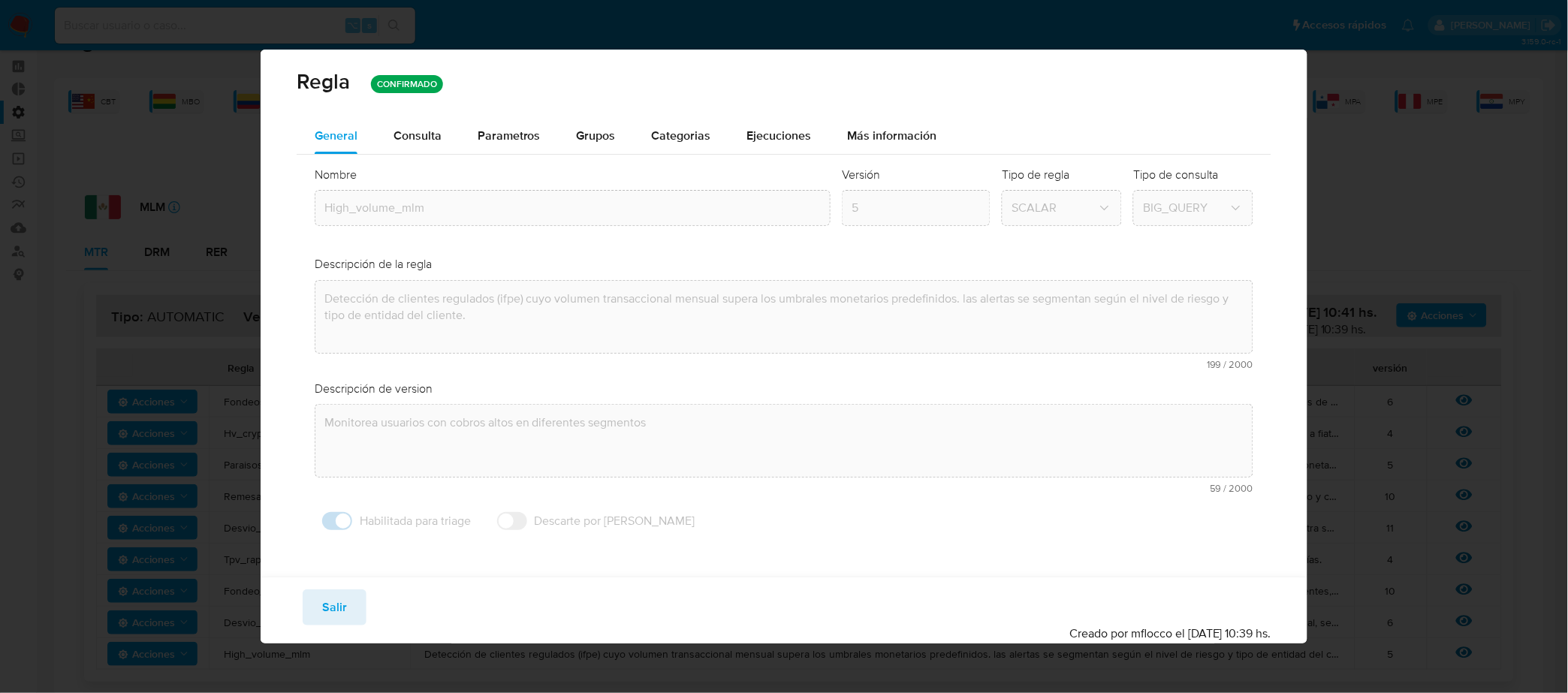
click at [1499, 356] on div "Regla CONFIRMADO General Consulta Parametros Evidencias Grupos Categorias Ejecu…" at bounding box center [784, 346] width 1568 height 693
click at [1321, 105] on div "Regla CONFIRMADO General Consulta Parametros Evidencias Grupos Categorias Ejecu…" at bounding box center [784, 346] width 1568 height 693
click at [349, 599] on button "Salir" at bounding box center [335, 607] width 64 height 36
type input "1"
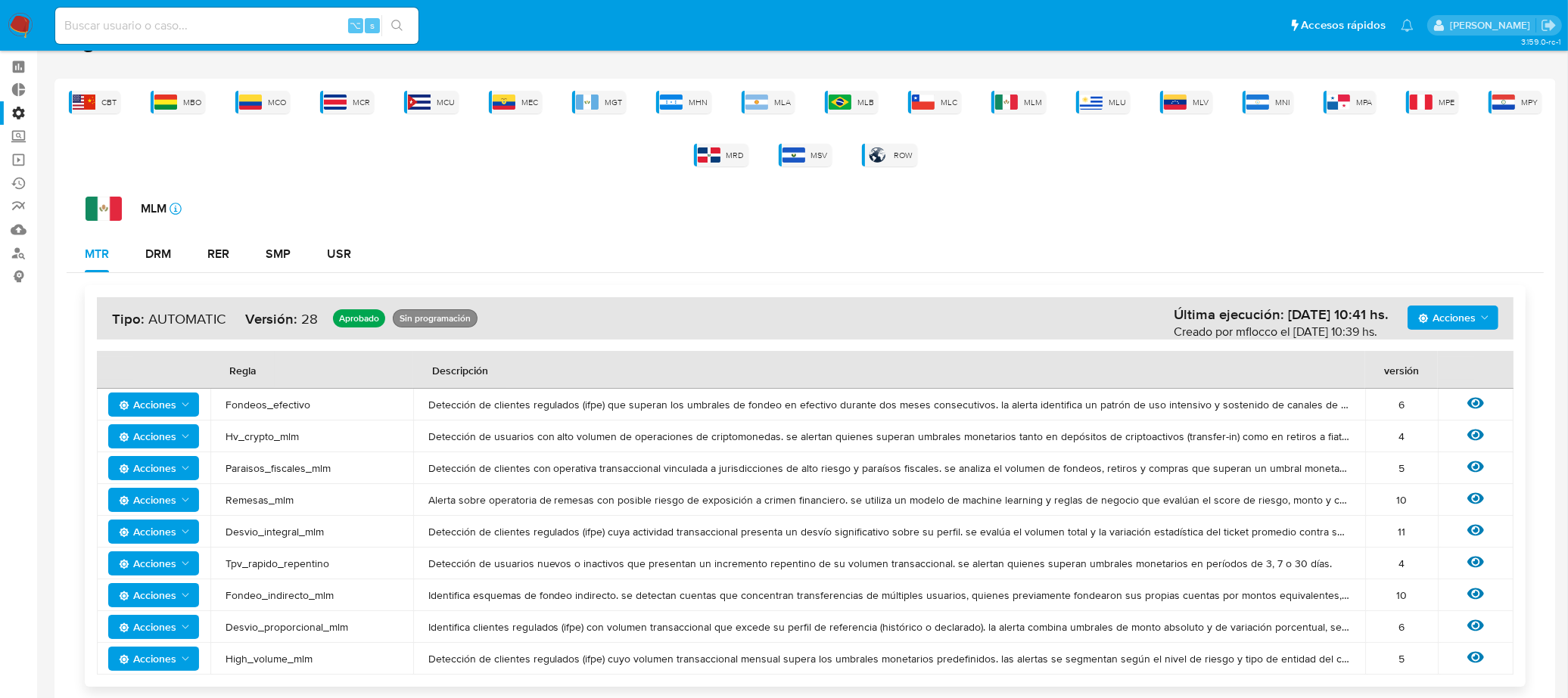
click at [18, 111] on label "Administración" at bounding box center [90, 113] width 180 height 24
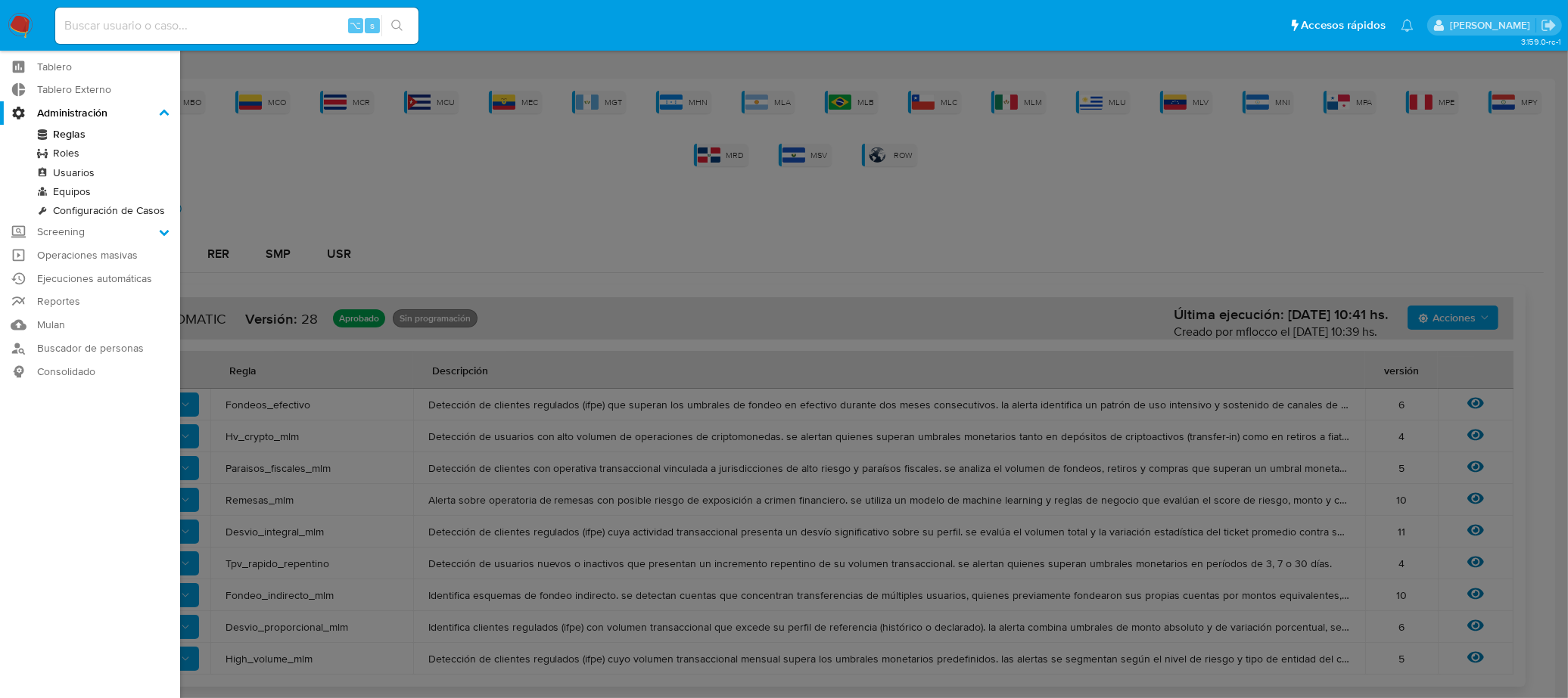
click at [0, 0] on input "Administración" at bounding box center [0, 0] width 0 height 0
click at [113, 209] on link "Configuración de Casos" at bounding box center [90, 211] width 180 height 19
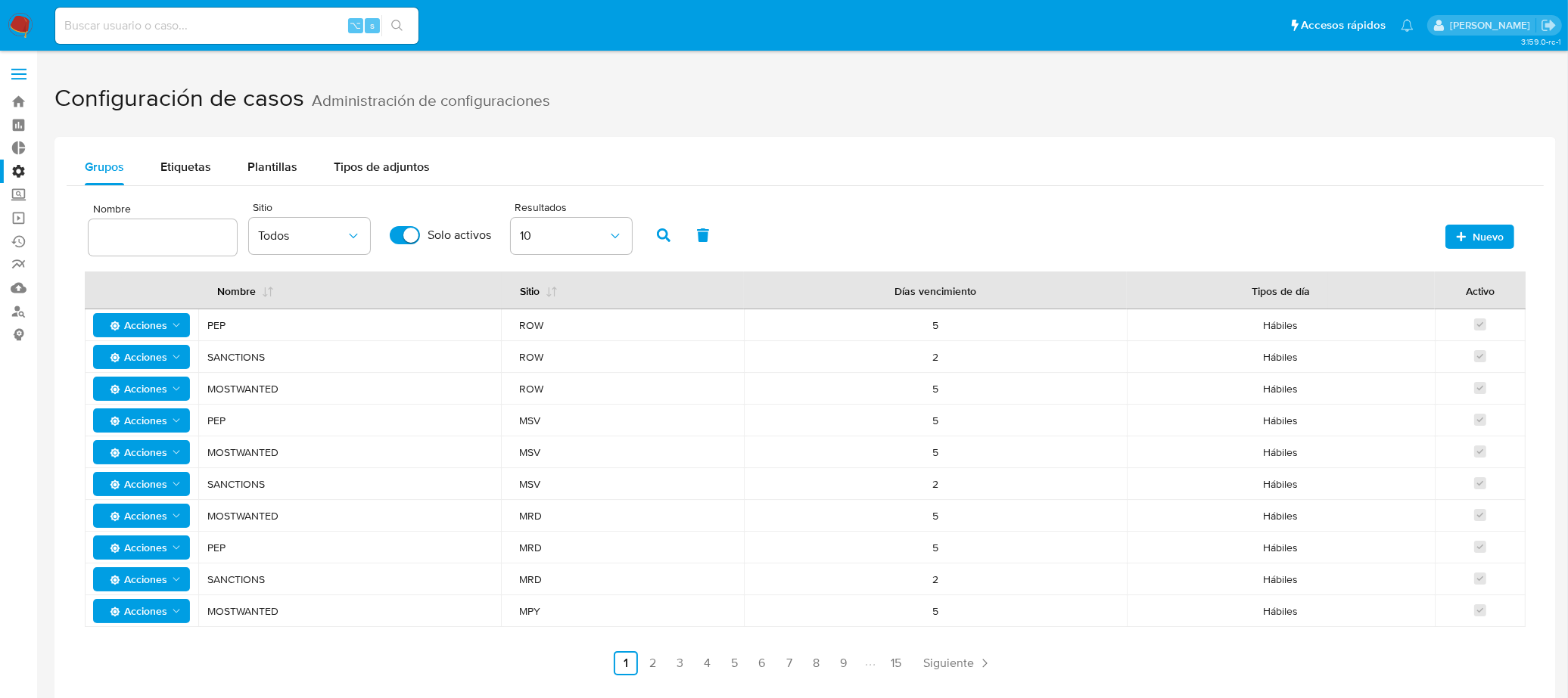
click at [12, 171] on label "Administración" at bounding box center [90, 170] width 180 height 24
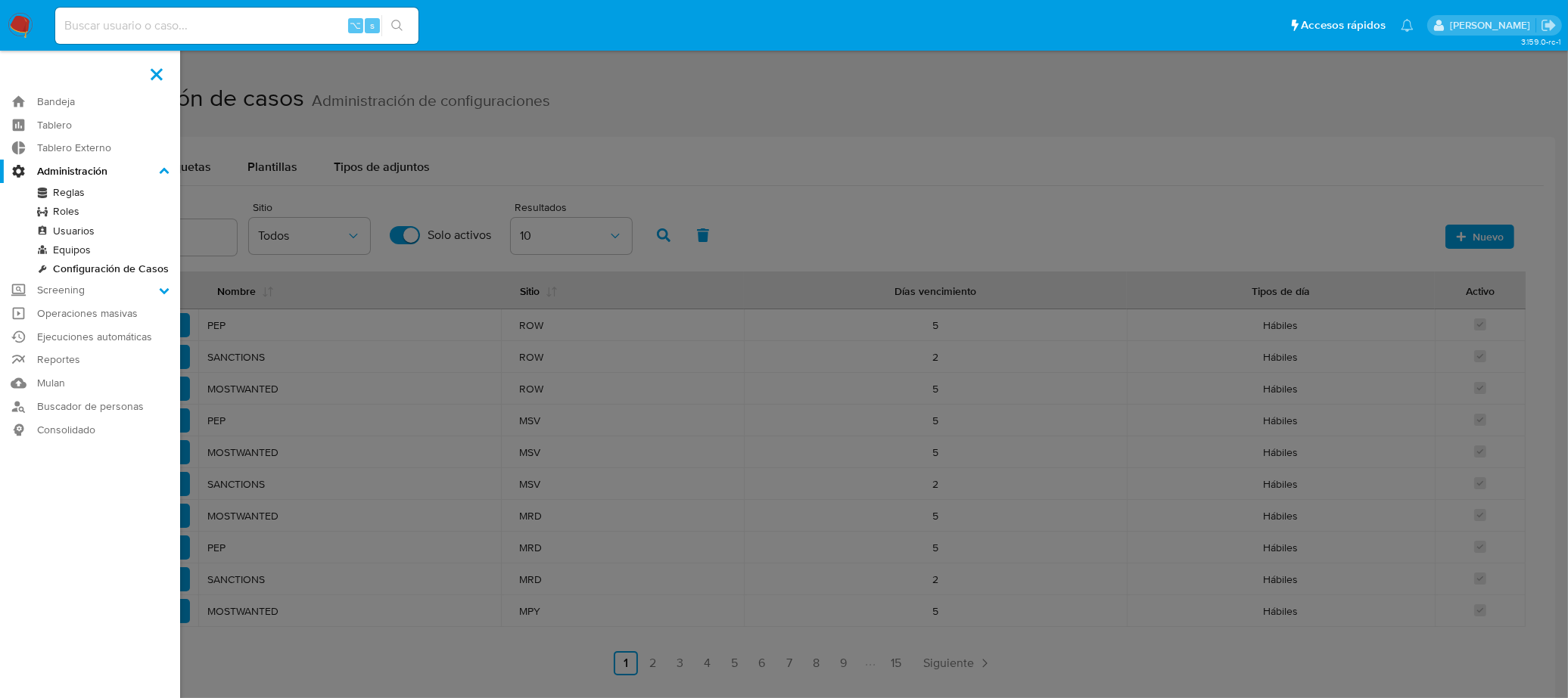
click at [0, 0] on input "Administración" at bounding box center [0, 0] width 0 height 0
click at [148, 330] on link "Ejecuciones automáticas" at bounding box center [90, 336] width 180 height 24
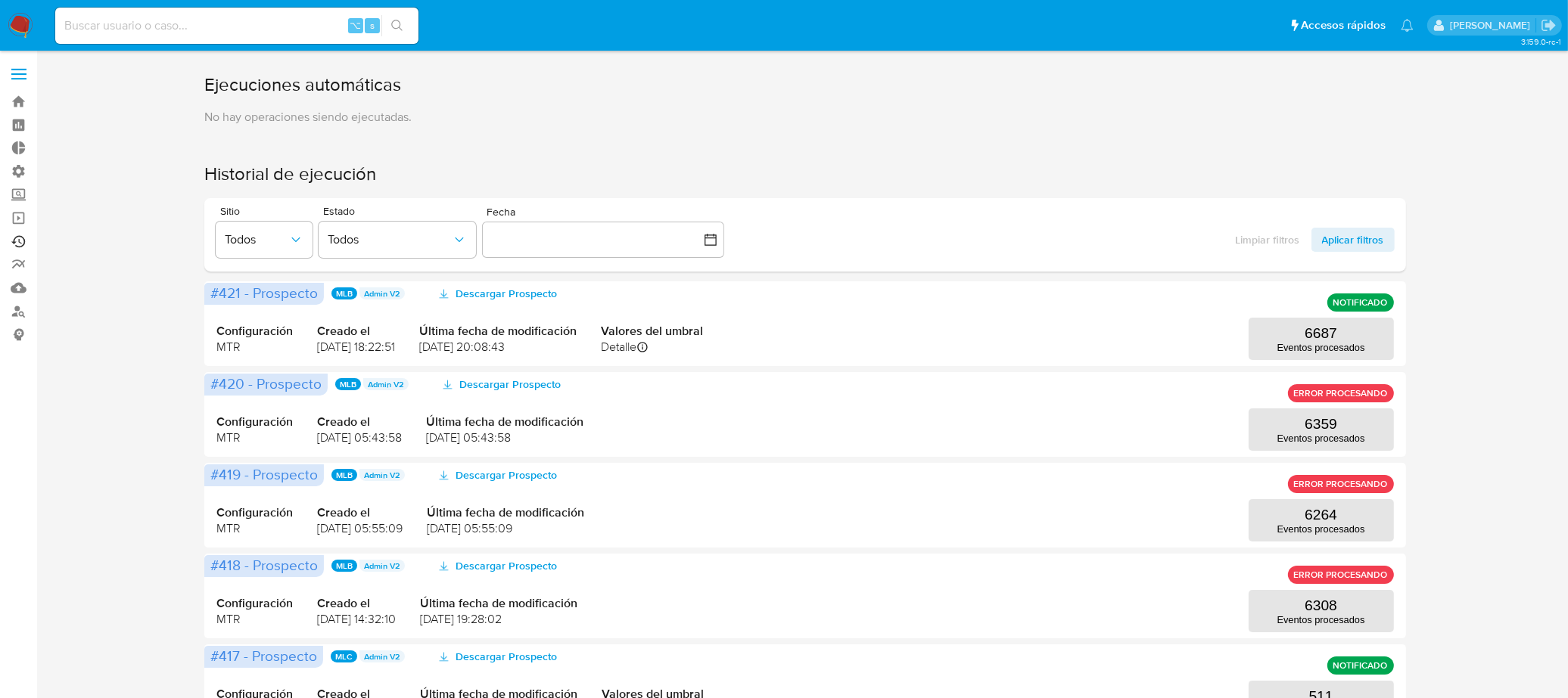
click at [18, 237] on link "Ejecuciones automáticas" at bounding box center [90, 241] width 180 height 24
click at [17, 189] on label "Screening" at bounding box center [90, 194] width 180 height 24
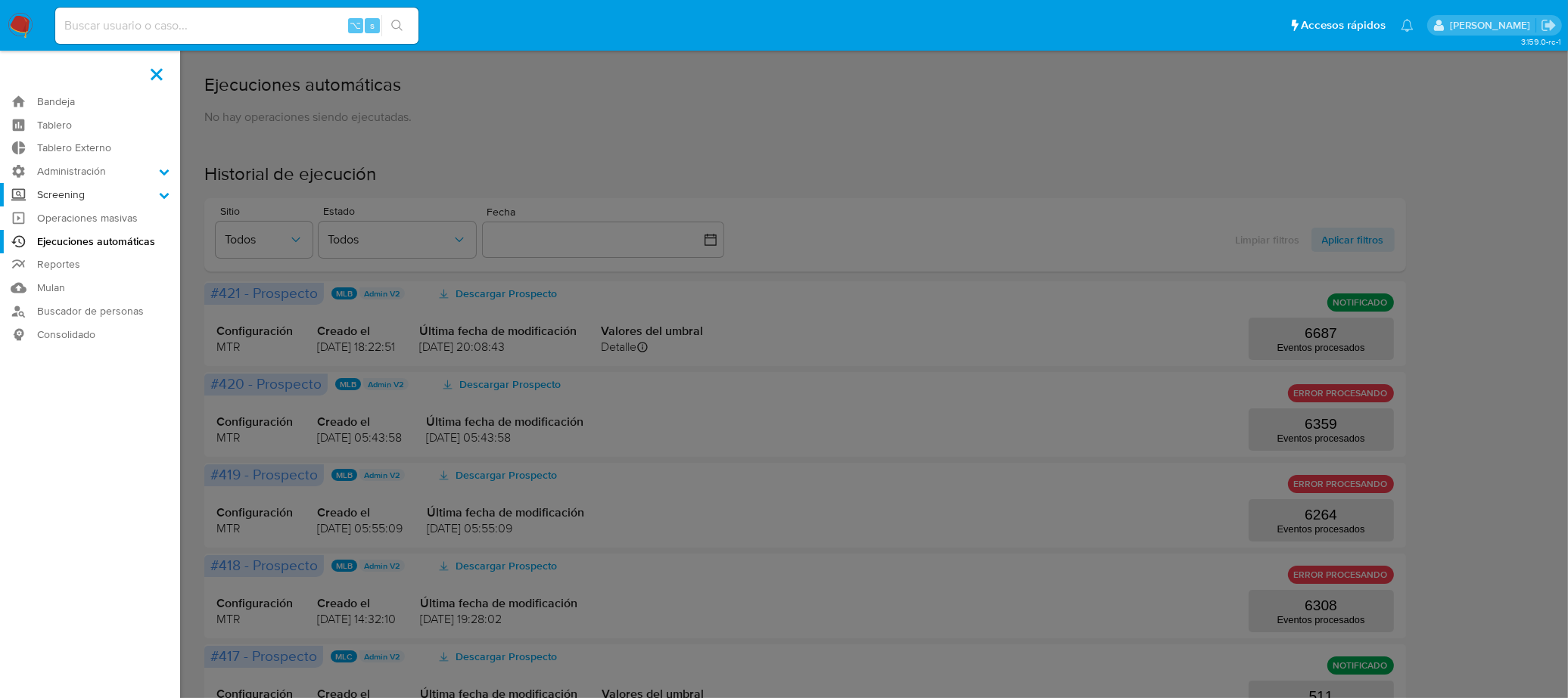
click at [0, 0] on input "Screening" at bounding box center [0, 0] width 0 height 0
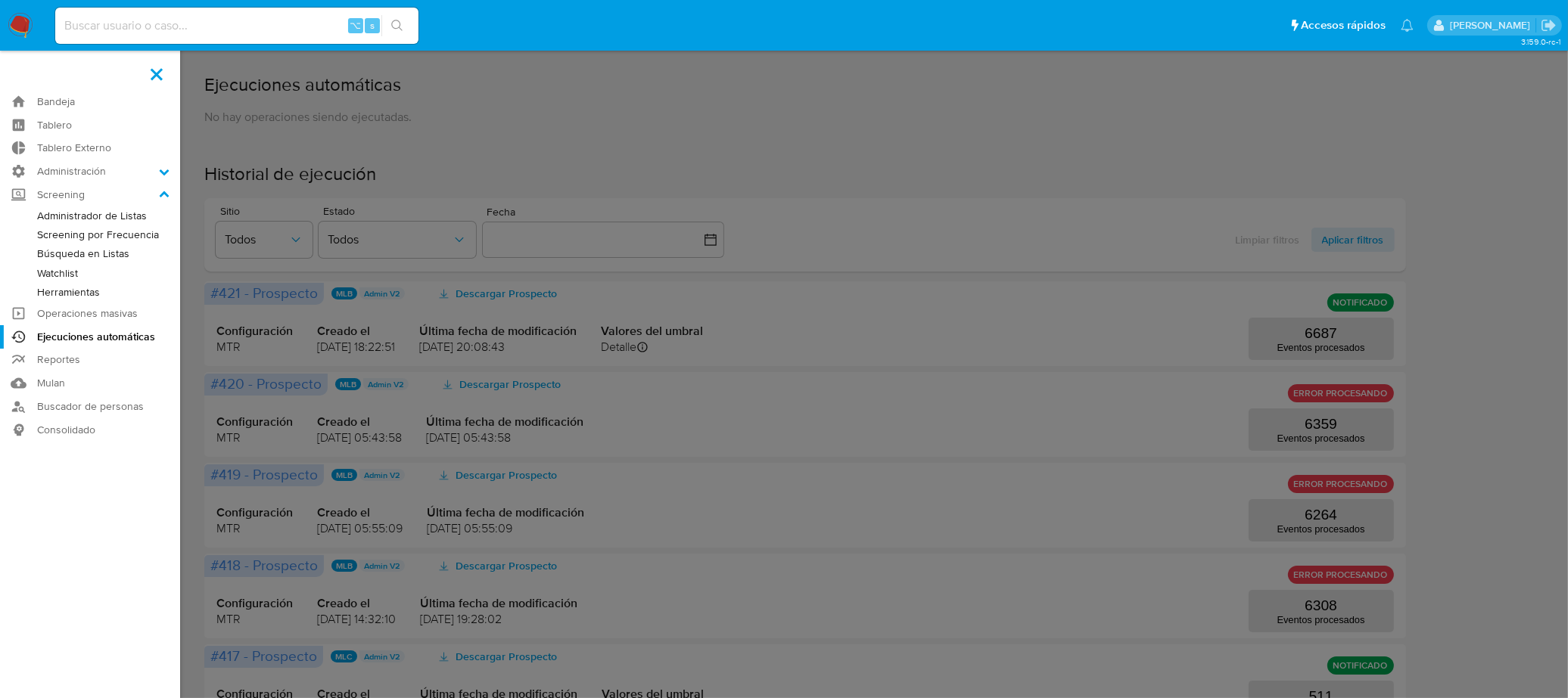
click at [87, 293] on link "Herramientas" at bounding box center [90, 292] width 180 height 19
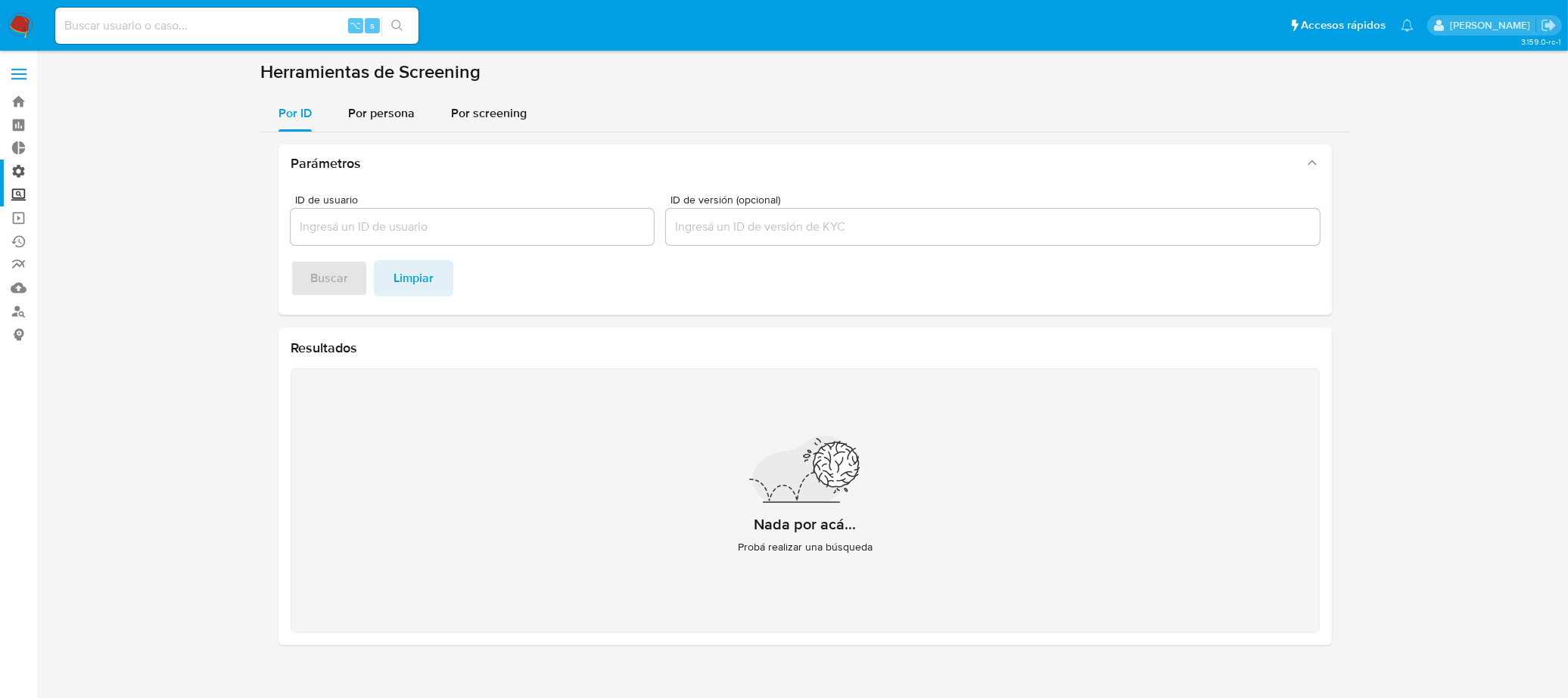
click at [16, 173] on label "Administración" at bounding box center [90, 170] width 180 height 24
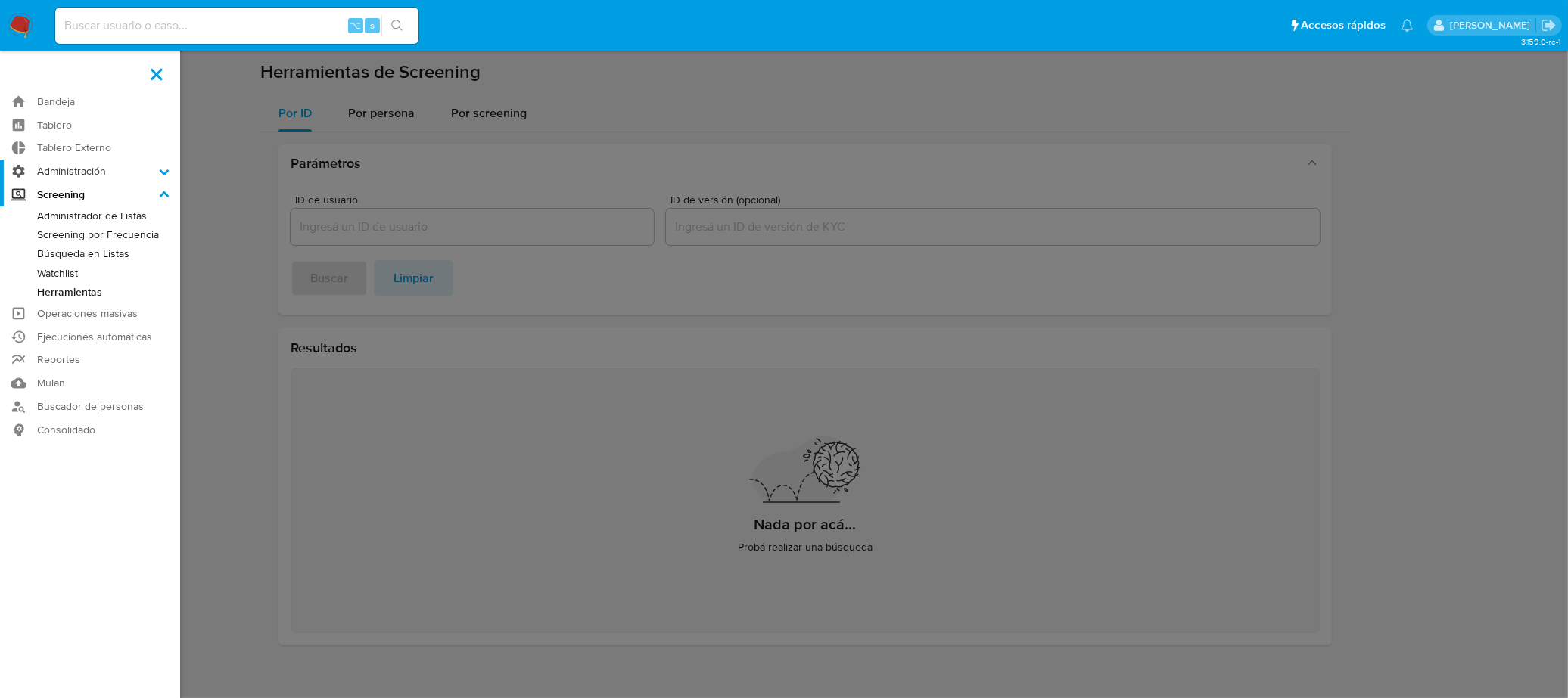
click at [0, 0] on input "Administración" at bounding box center [0, 0] width 0 height 0
click at [85, 193] on link "Reglas" at bounding box center [90, 192] width 180 height 19
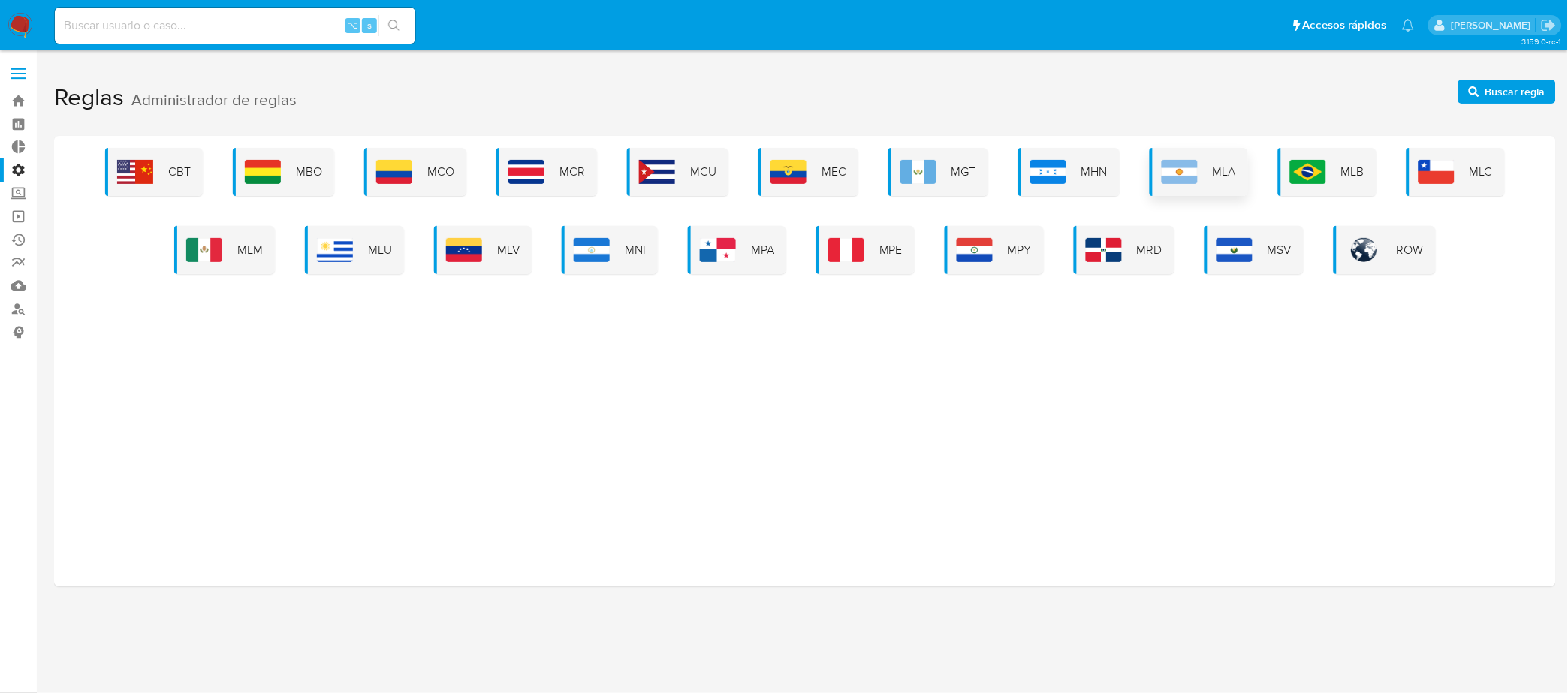
click at [1179, 187] on div "MLA" at bounding box center [1198, 171] width 98 height 48
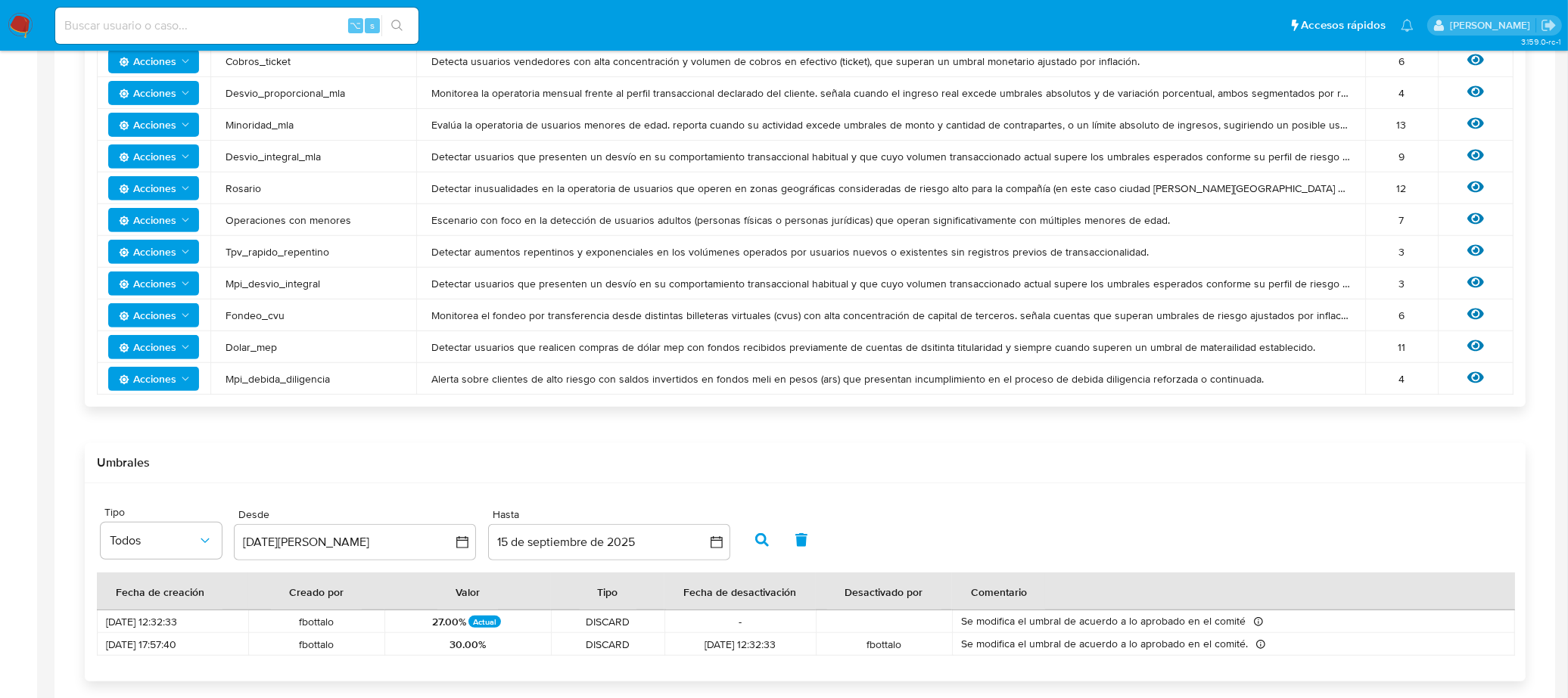
scroll to position [789, 0]
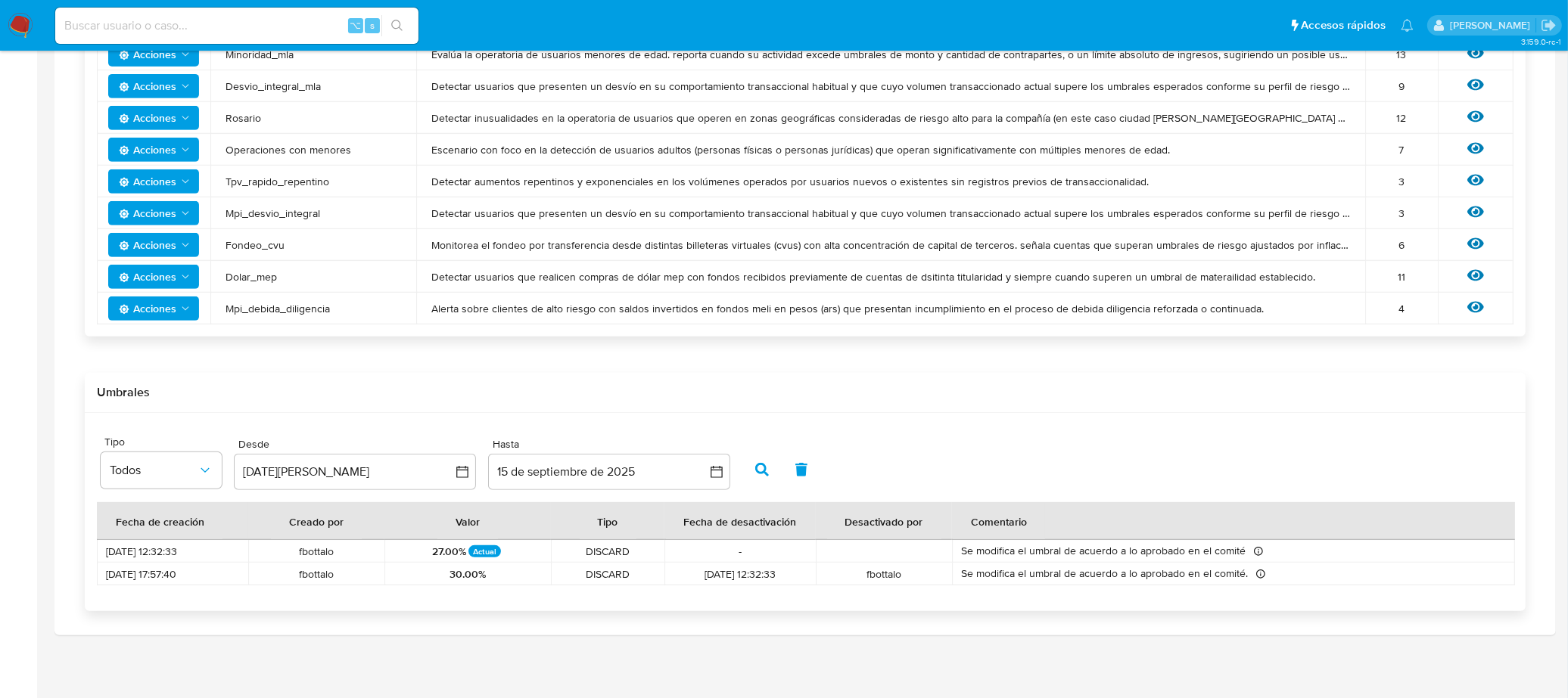
click at [638, 562] on td "DISCARD" at bounding box center [608, 574] width 113 height 23
drag, startPoint x: 996, startPoint y: 560, endPoint x: 1184, endPoint y: 539, distance: 189.2
click at [1184, 539] on table "Fecha de creación Creado por Valor Tipo Fecha de desactivación Desactivado por …" at bounding box center [806, 544] width 1418 height 83
click at [601, 574] on span "DISCARD" at bounding box center [607, 574] width 95 height 13
click at [171, 486] on button "Todos" at bounding box center [161, 470] width 121 height 37
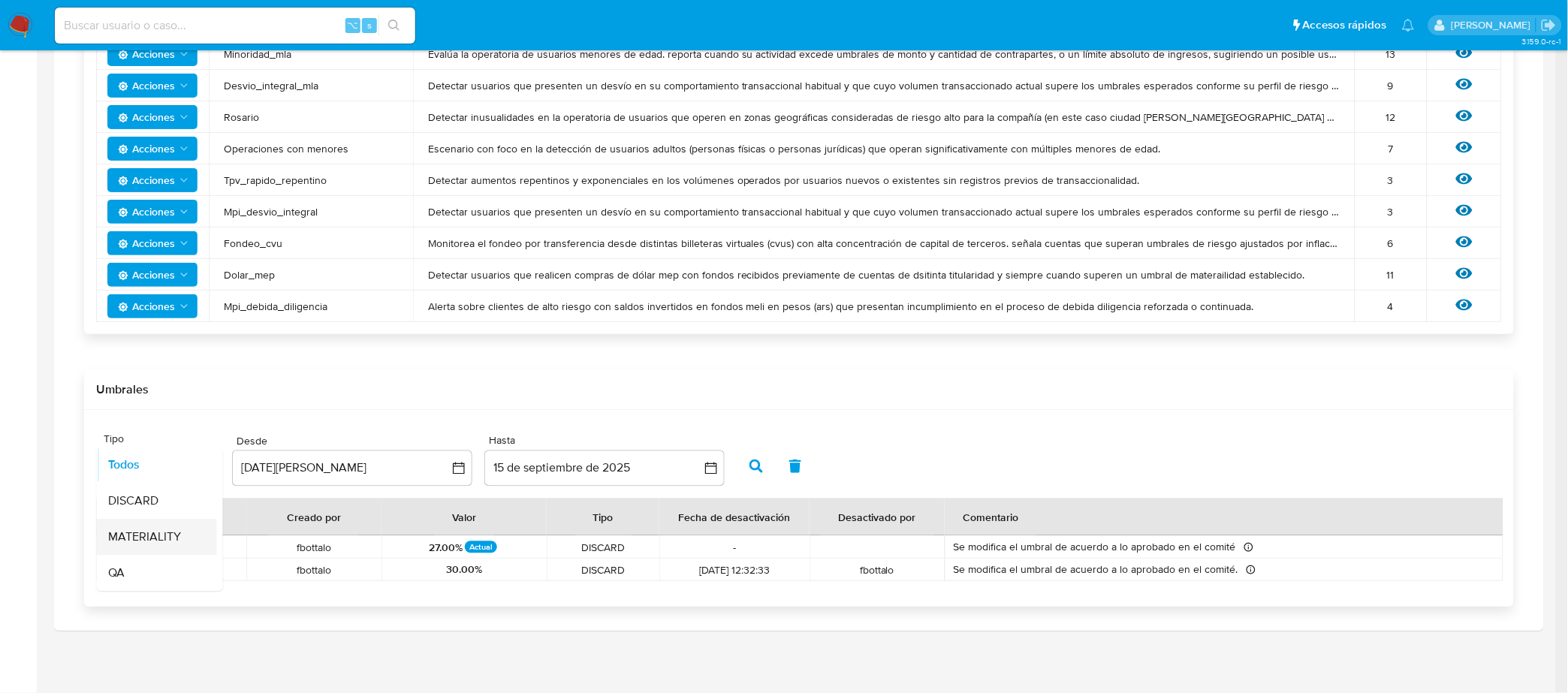
click at [153, 523] on div "MATERIALITY" at bounding box center [151, 538] width 87 height 36
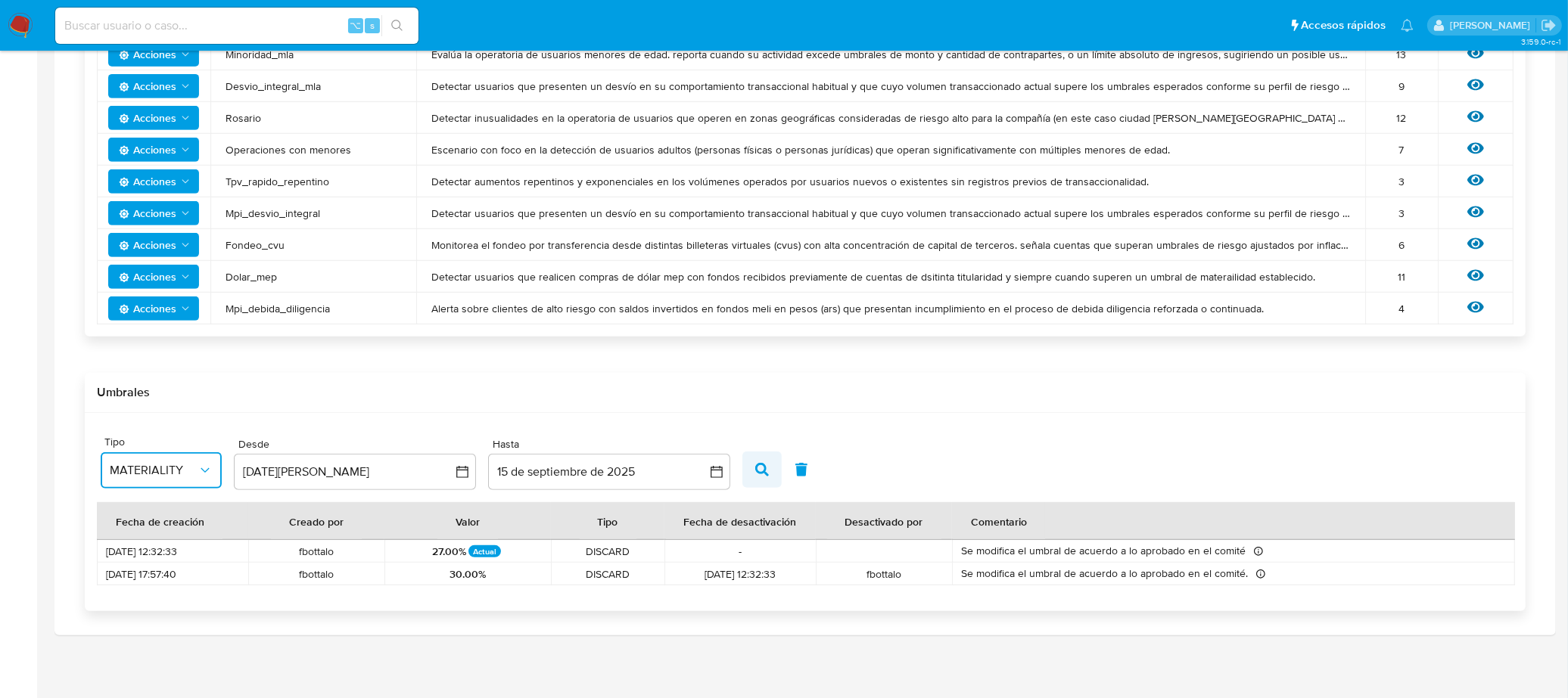
click at [768, 470] on button "button" at bounding box center [762, 469] width 40 height 37
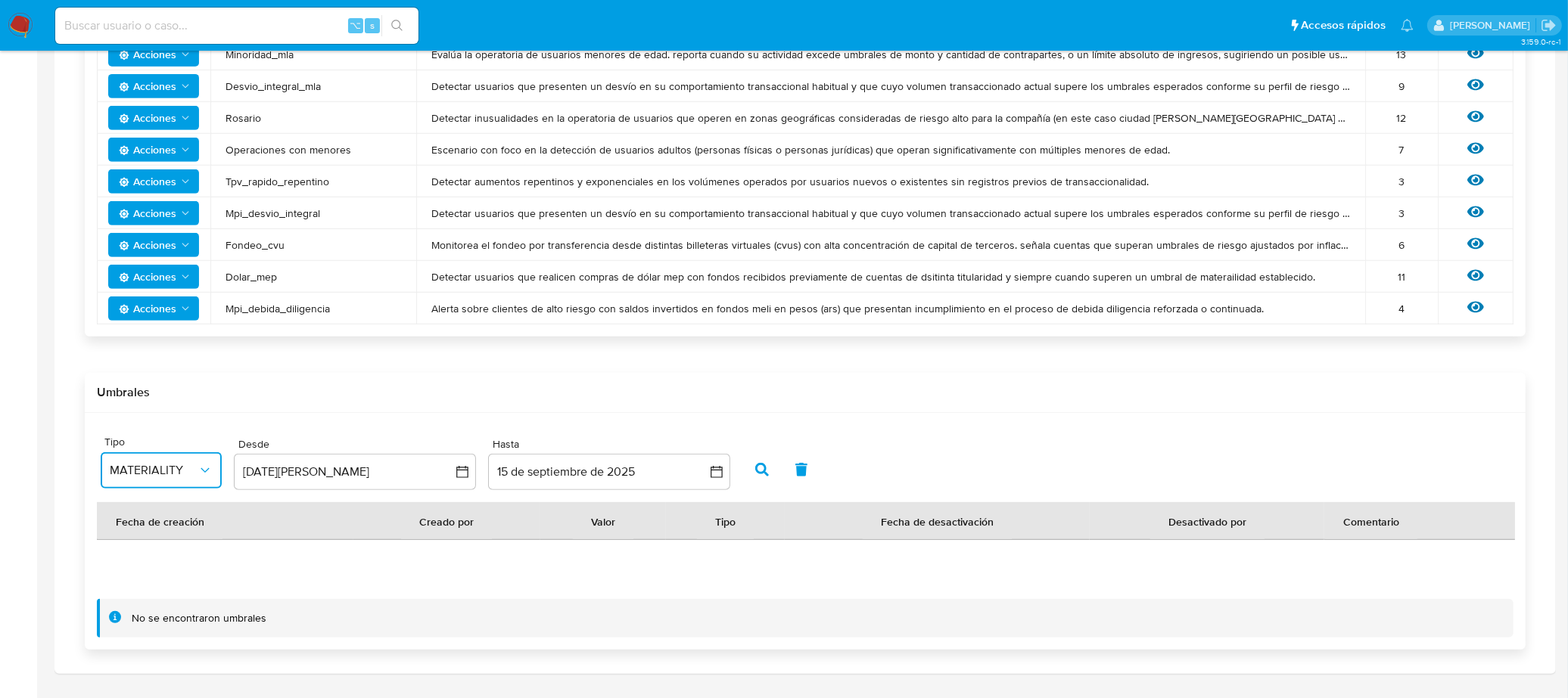
click at [167, 472] on span "MATERIALITY" at bounding box center [153, 470] width 88 height 15
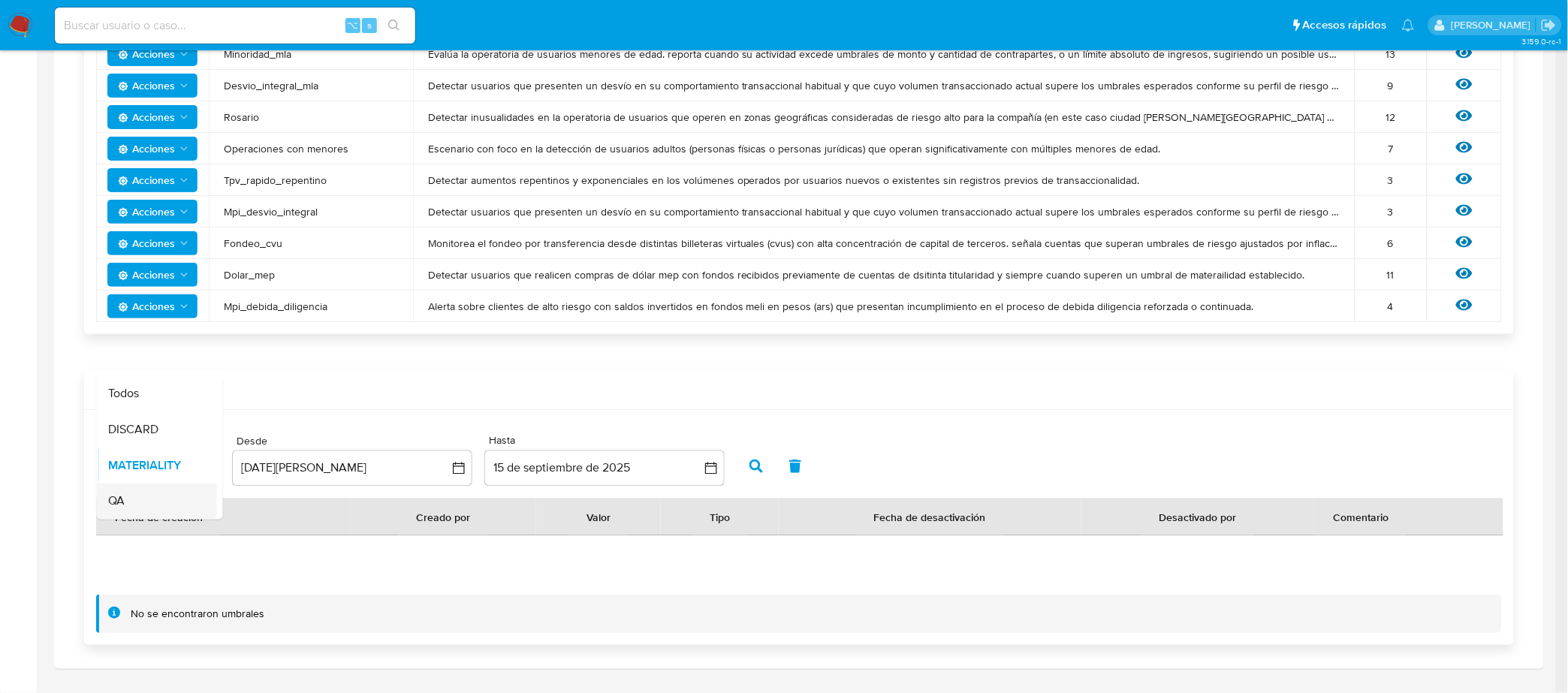
click at [180, 505] on div "QA" at bounding box center [151, 501] width 87 height 36
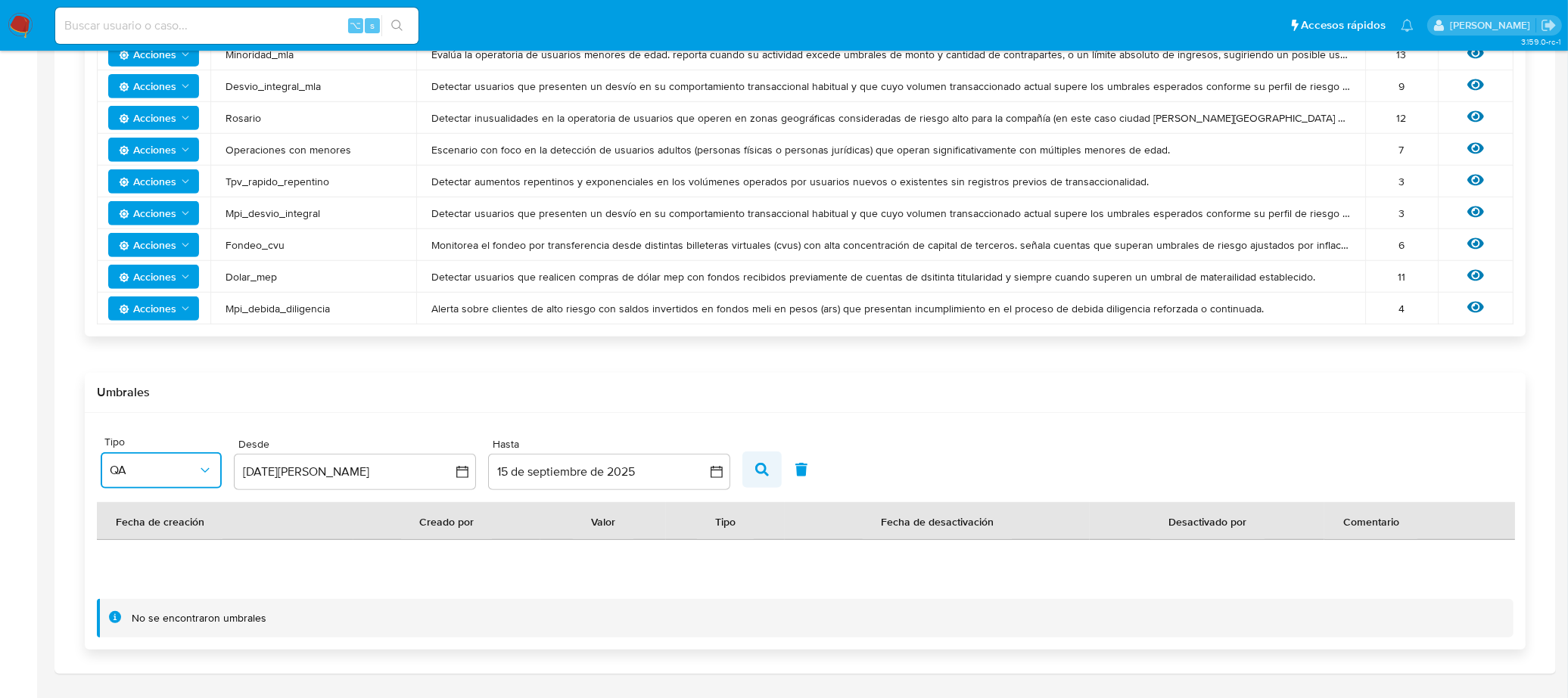
click at [761, 478] on span "button" at bounding box center [761, 469] width 13 height 25
click at [401, 466] on button "[DATE][PERSON_NAME]" at bounding box center [354, 472] width 242 height 37
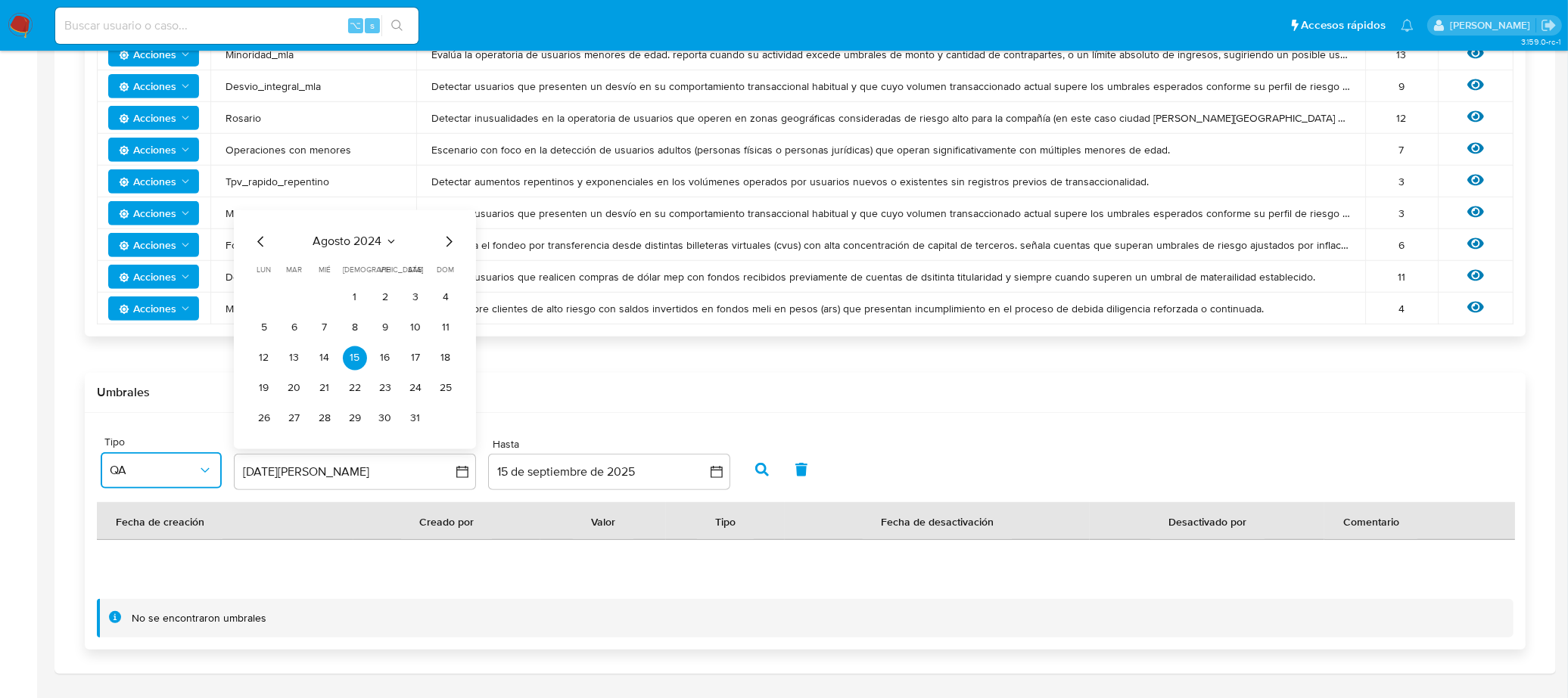
click at [252, 241] on icon "Mes anterior" at bounding box center [260, 241] width 18 height 18
click at [255, 243] on icon "Mes anterior" at bounding box center [260, 241] width 18 height 18
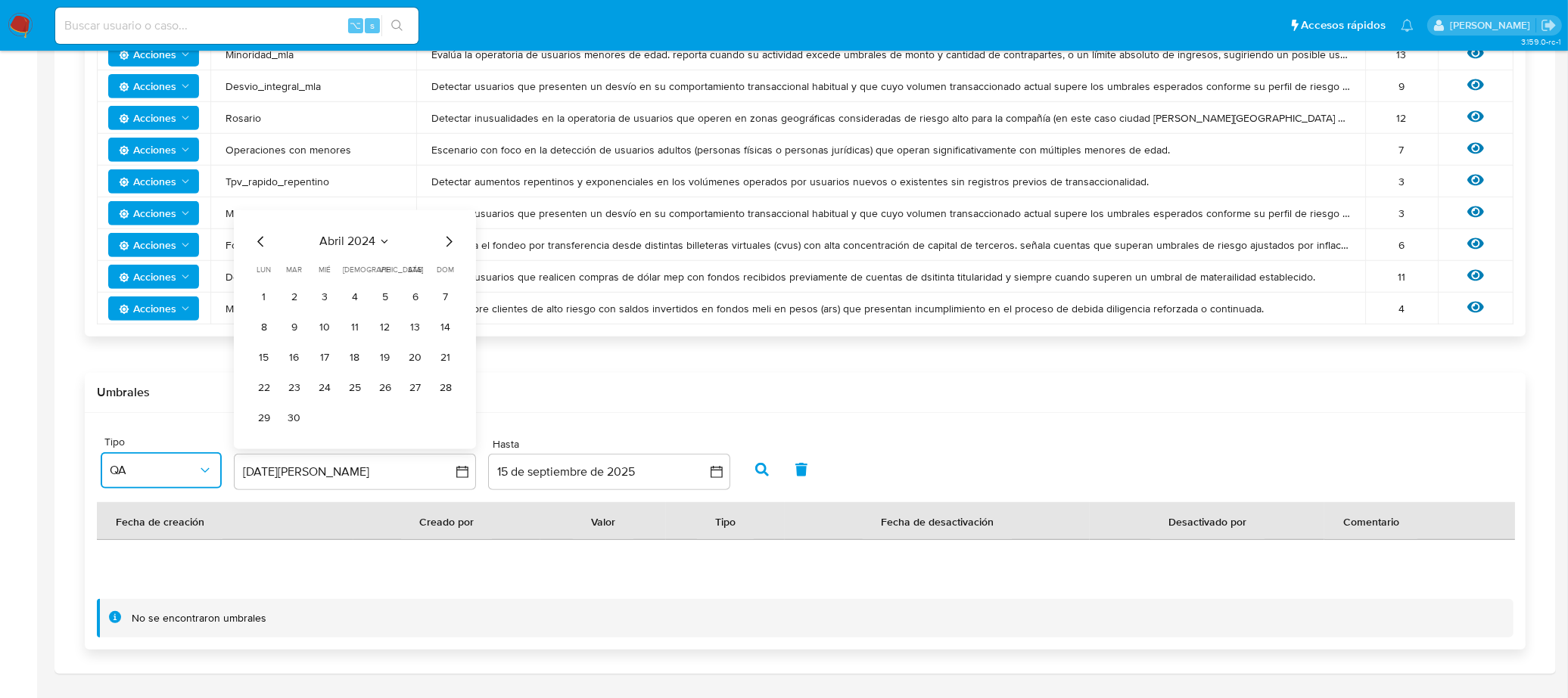
click at [255, 243] on icon "Mes anterior" at bounding box center [260, 241] width 18 height 18
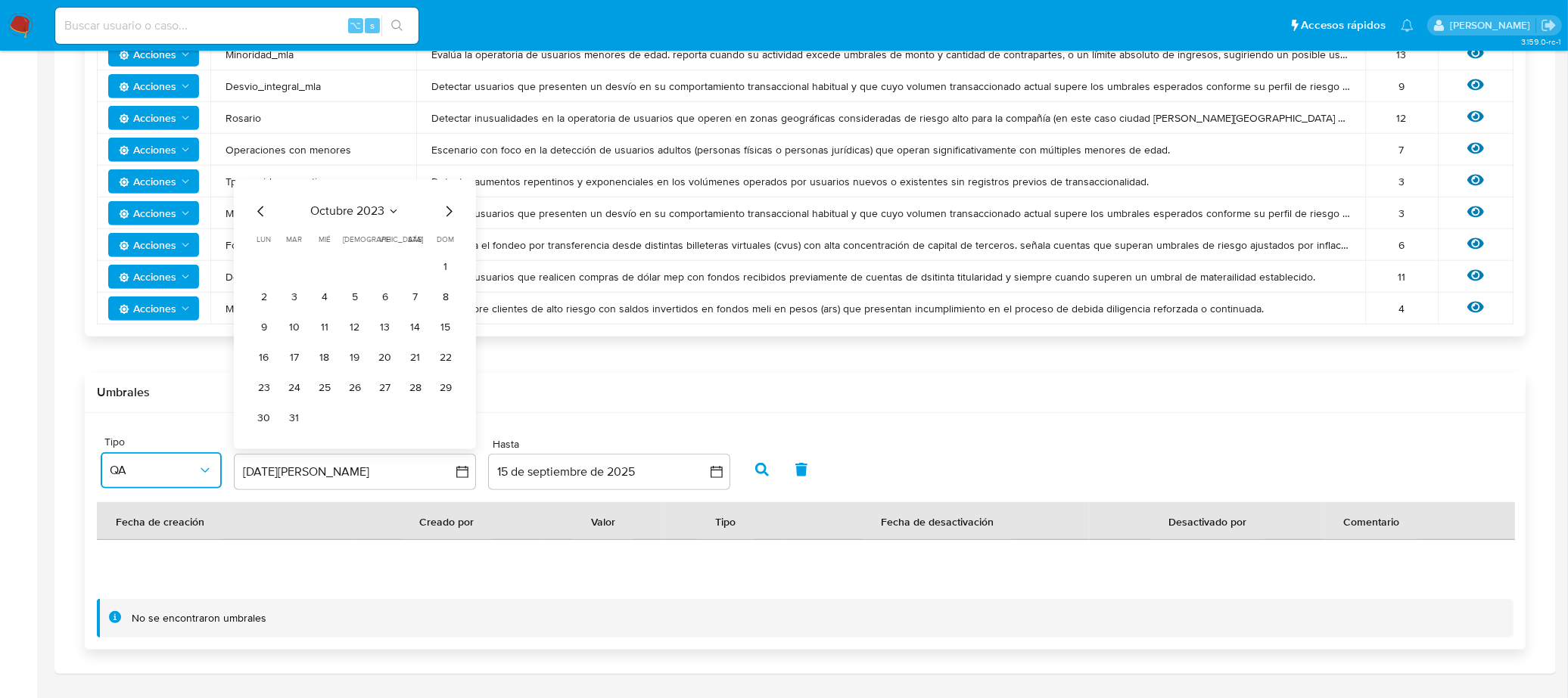
click at [255, 243] on th "lun [DATE]" at bounding box center [264, 239] width 24 height 12
click at [264, 216] on icon "Mes anterior" at bounding box center [260, 210] width 18 height 18
click at [264, 216] on div "[DATE] [DATE] lun [DATE] [PERSON_NAME][DATE] mié [DATE] jue [DATE] vie [DATE] s…" at bounding box center [354, 329] width 242 height 239
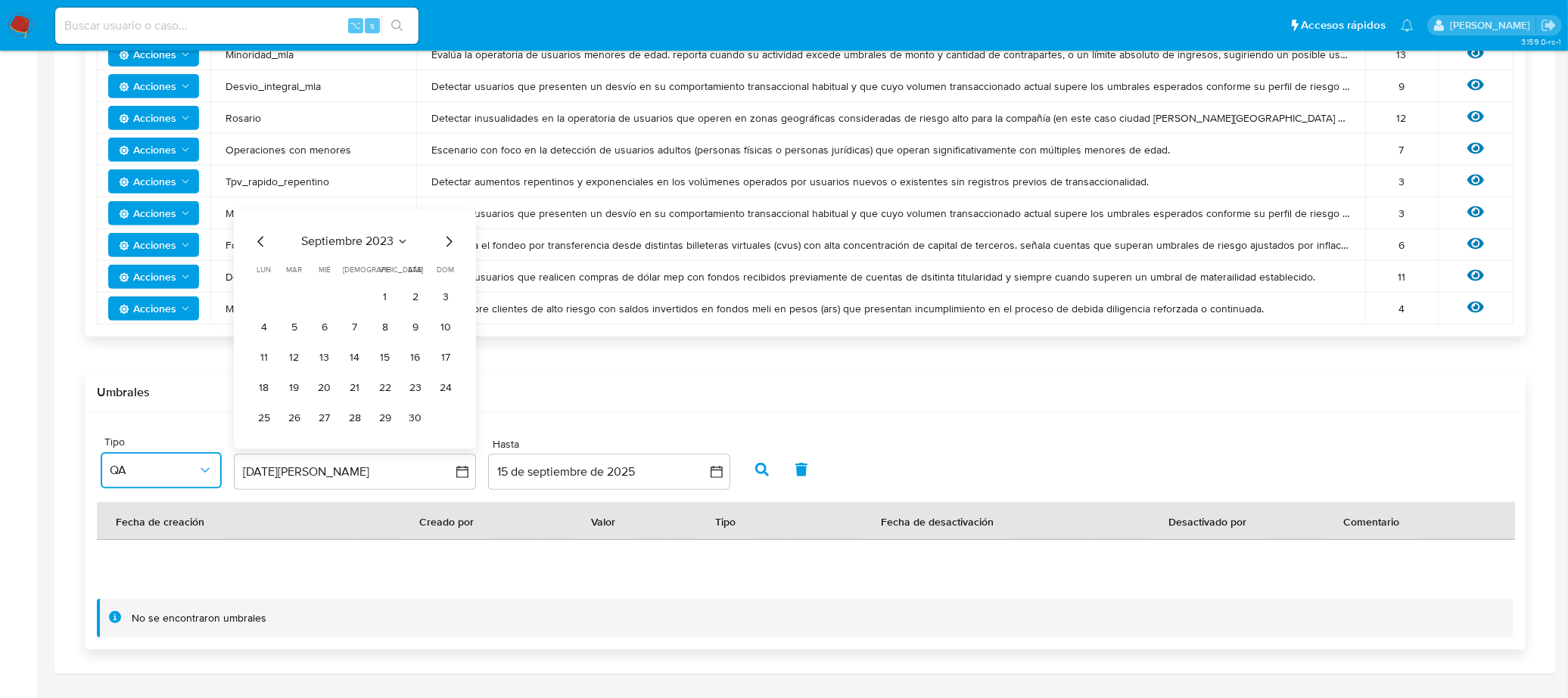
click at [264, 216] on div "[DATE] [DATE] lun [DATE] [PERSON_NAME][DATE] mié [DATE] jue [DATE] vie [DATE] s…" at bounding box center [354, 329] width 242 height 239
click at [341, 333] on tr "4 5 6 7 8 9 10" at bounding box center [354, 328] width 205 height 24
click at [399, 301] on tr "1 2 3" at bounding box center [354, 298] width 205 height 24
click at [424, 298] on button "2" at bounding box center [416, 298] width 24 height 24
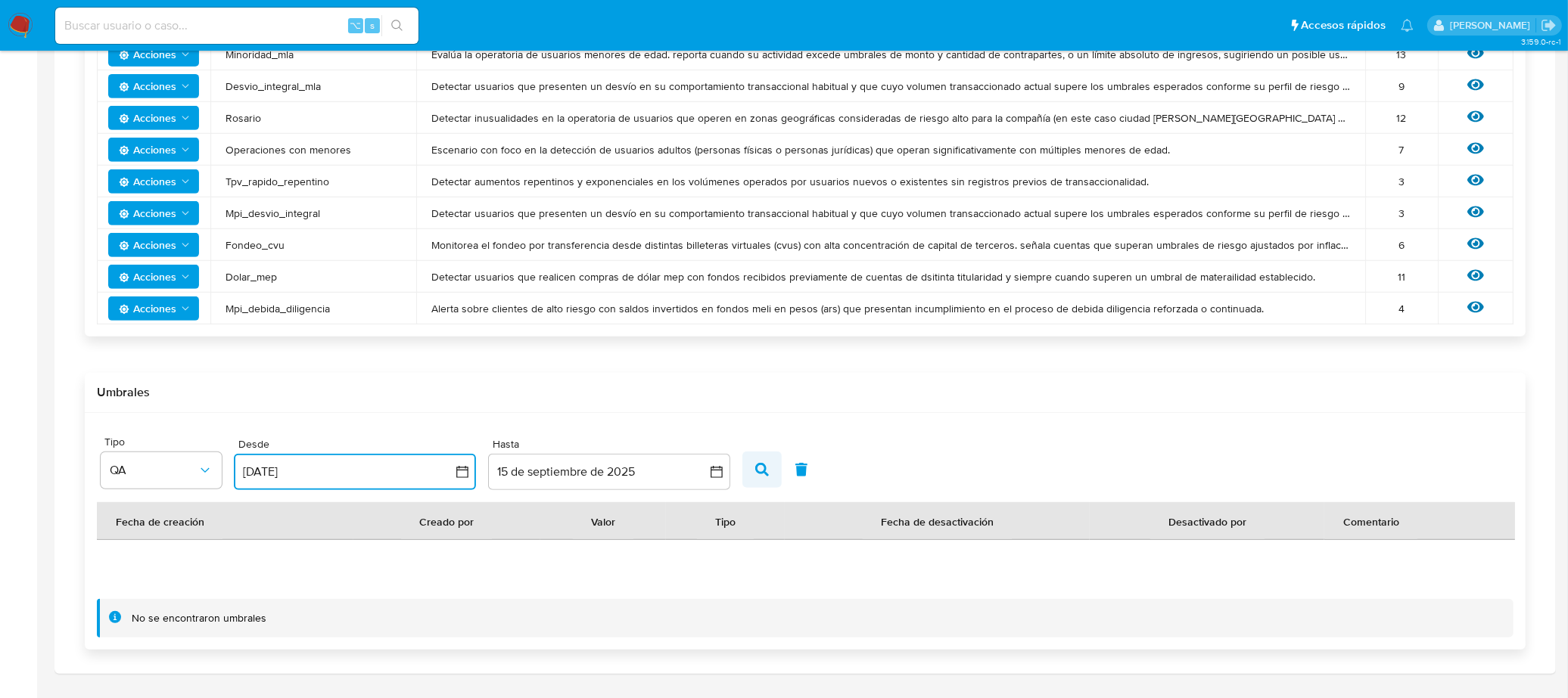
click at [770, 473] on button "button" at bounding box center [762, 469] width 40 height 37
